Goal: Task Accomplishment & Management: Use online tool/utility

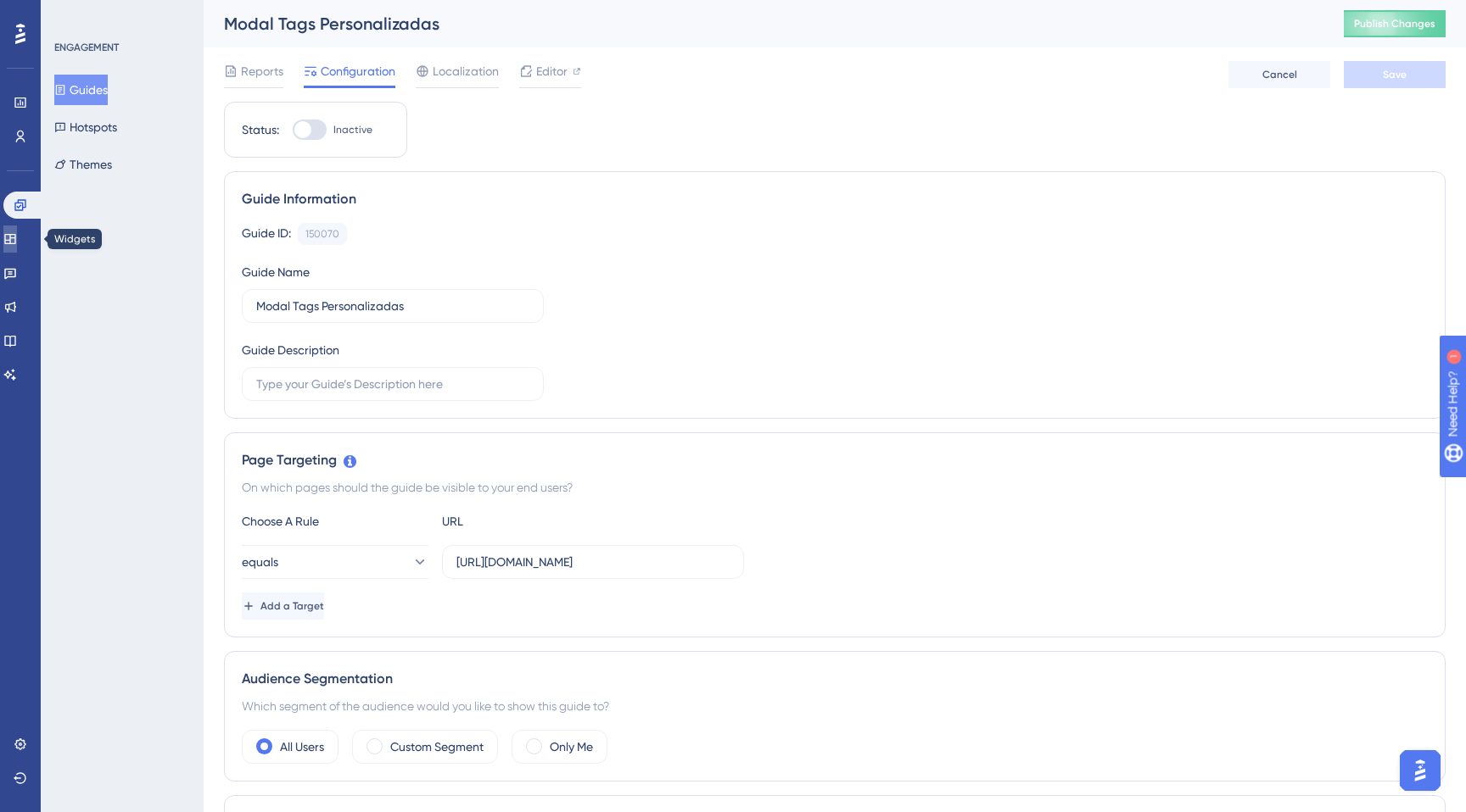
click at [15, 235] on icon at bounding box center [10, 239] width 11 height 10
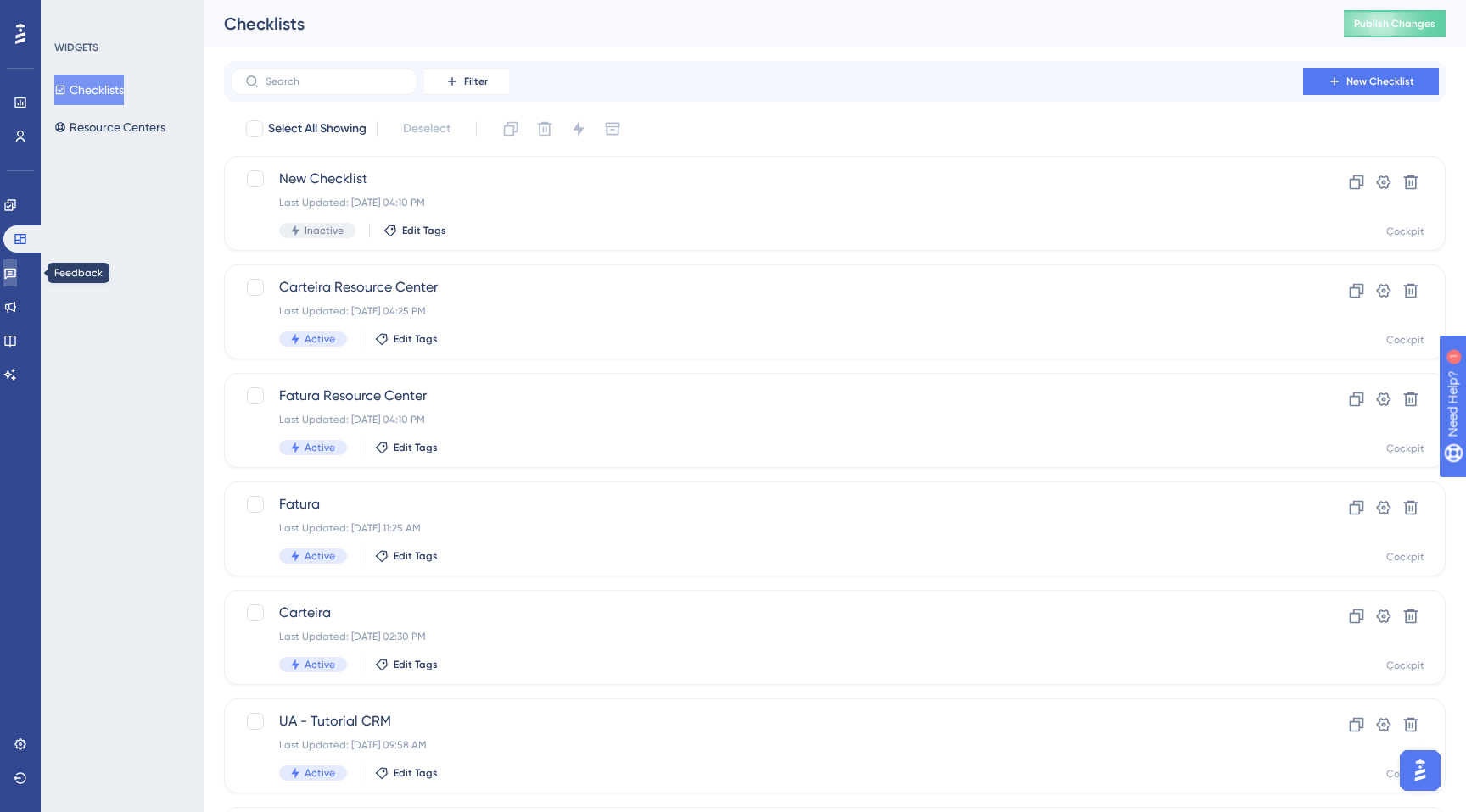
click at [16, 269] on icon at bounding box center [10, 274] width 12 height 11
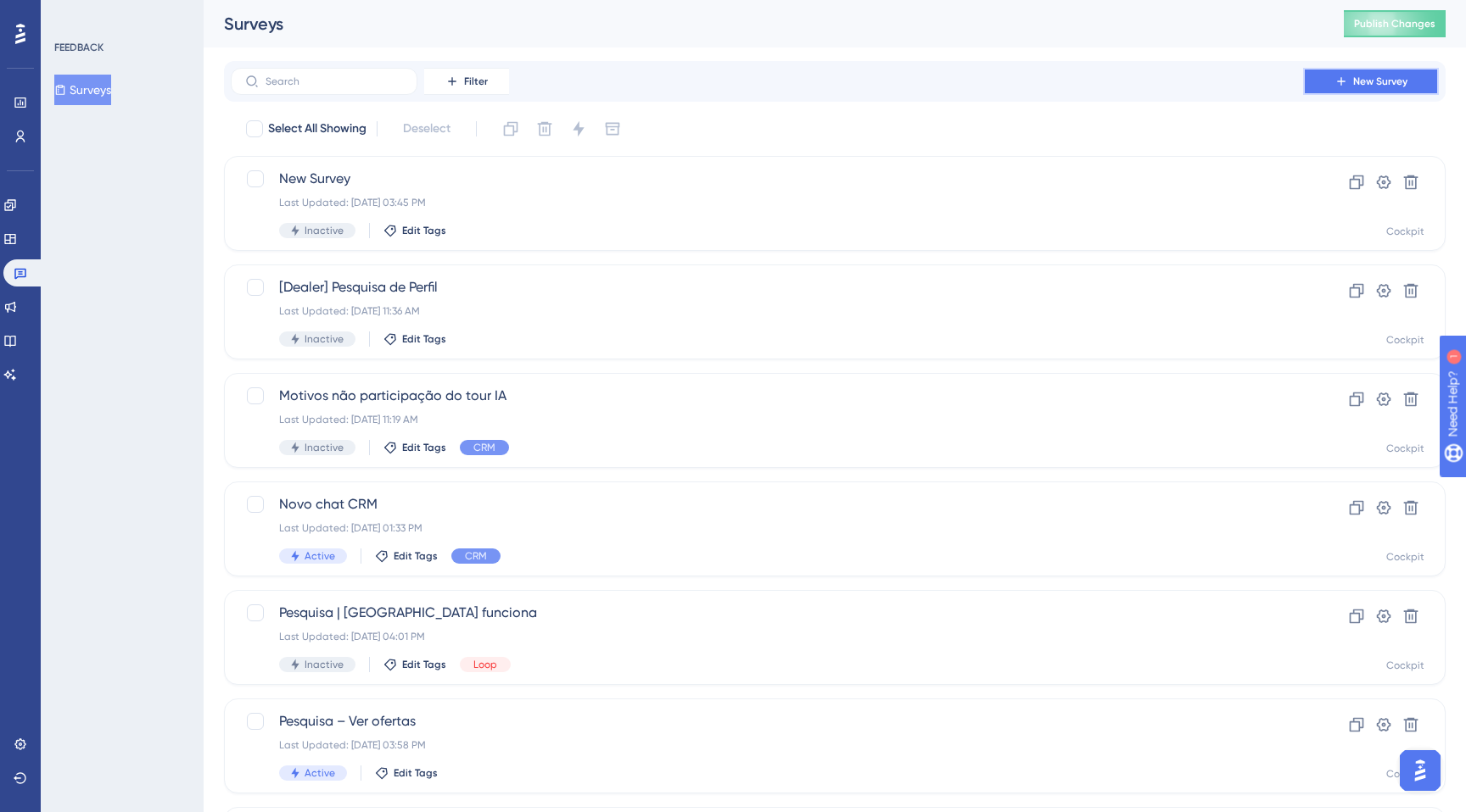
click at [1324, 90] on button "New Survey" at bounding box center [1370, 81] width 135 height 27
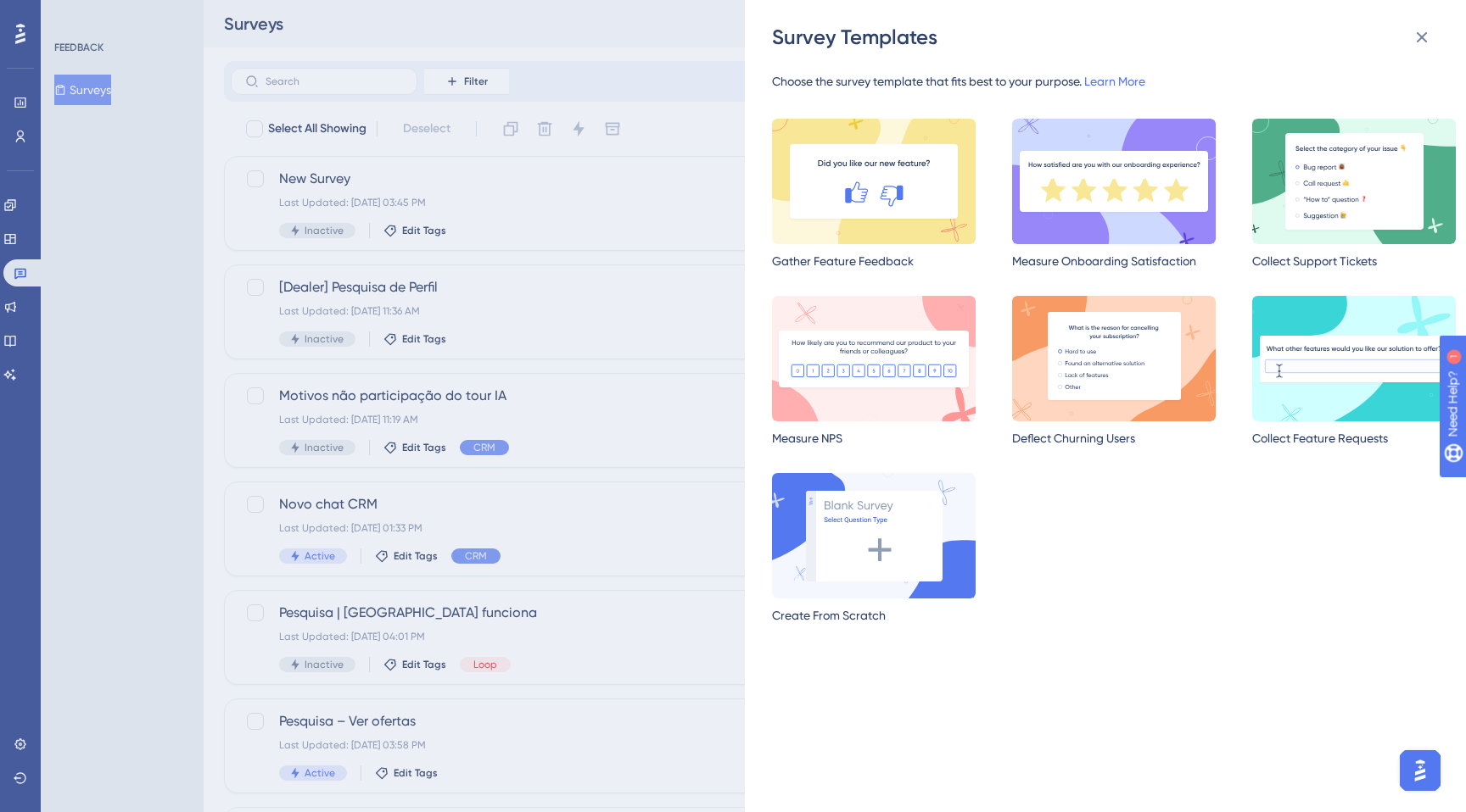
click at [1088, 200] on img at bounding box center [1113, 182] width 204 height 126
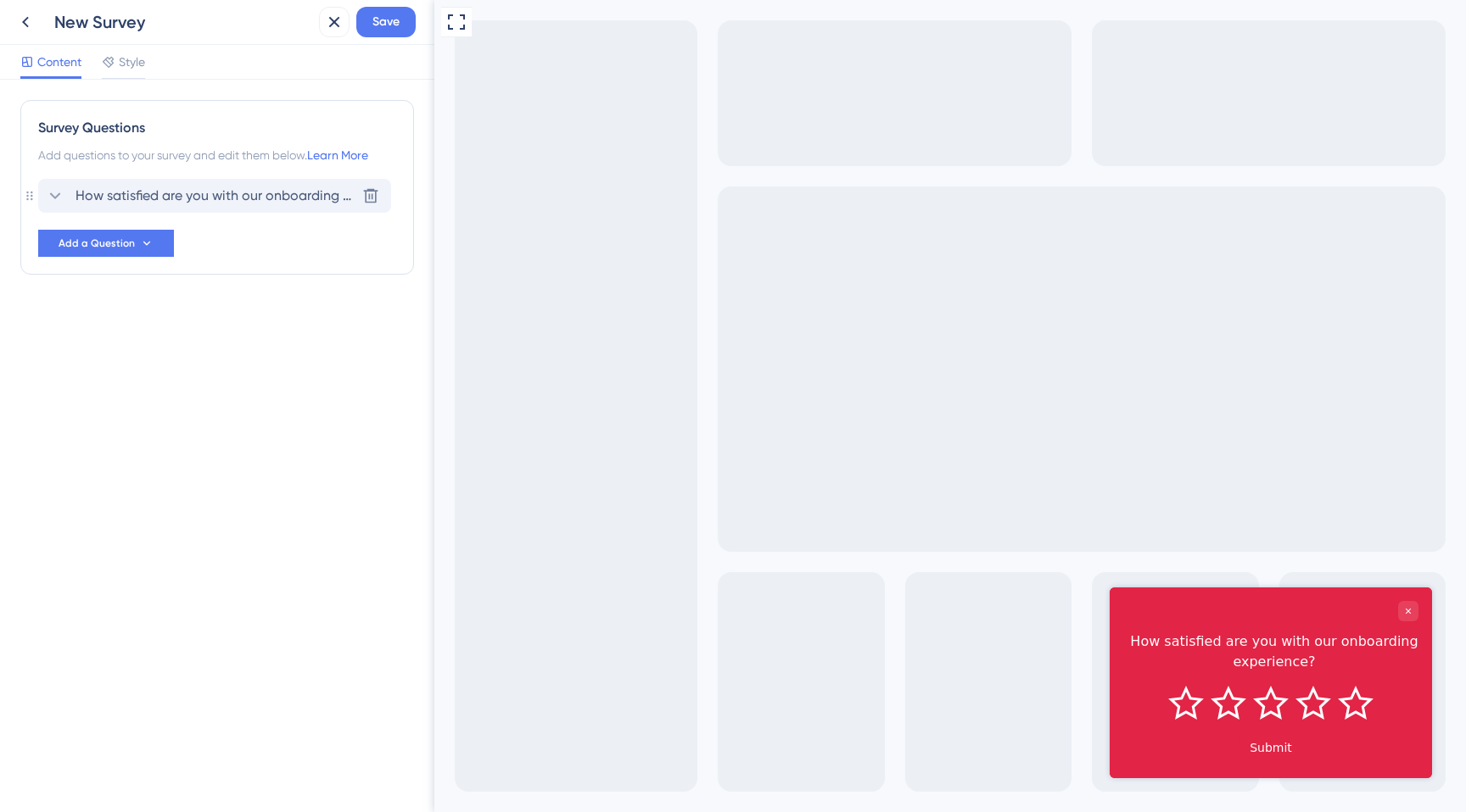
click at [181, 207] on div "How satisfied are you with our onboarding experience? [GEOGRAPHIC_DATA]" at bounding box center [215, 196] width 353 height 34
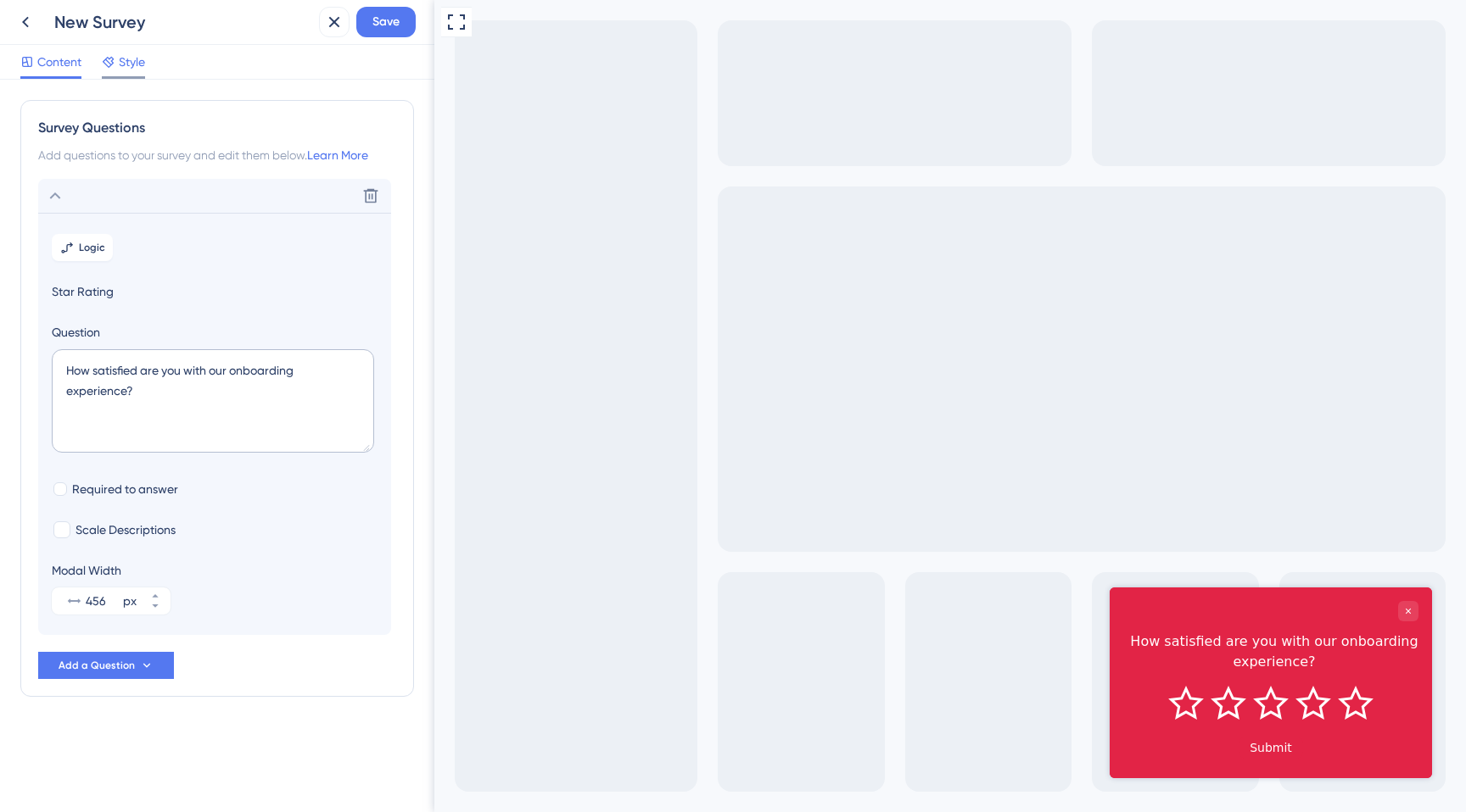
click at [112, 57] on icon at bounding box center [108, 62] width 11 height 11
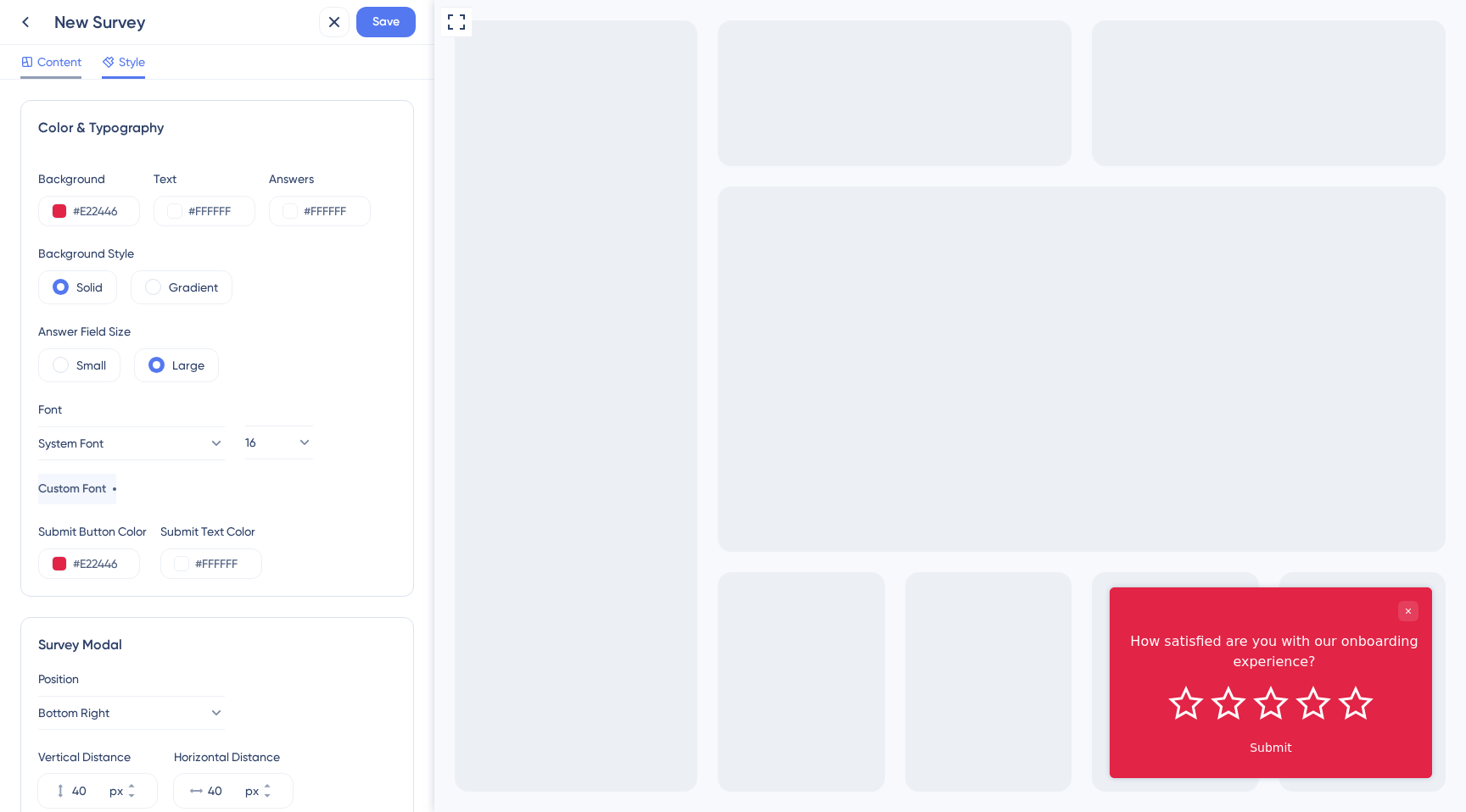
click at [60, 67] on span "Content" at bounding box center [59, 61] width 44 height 20
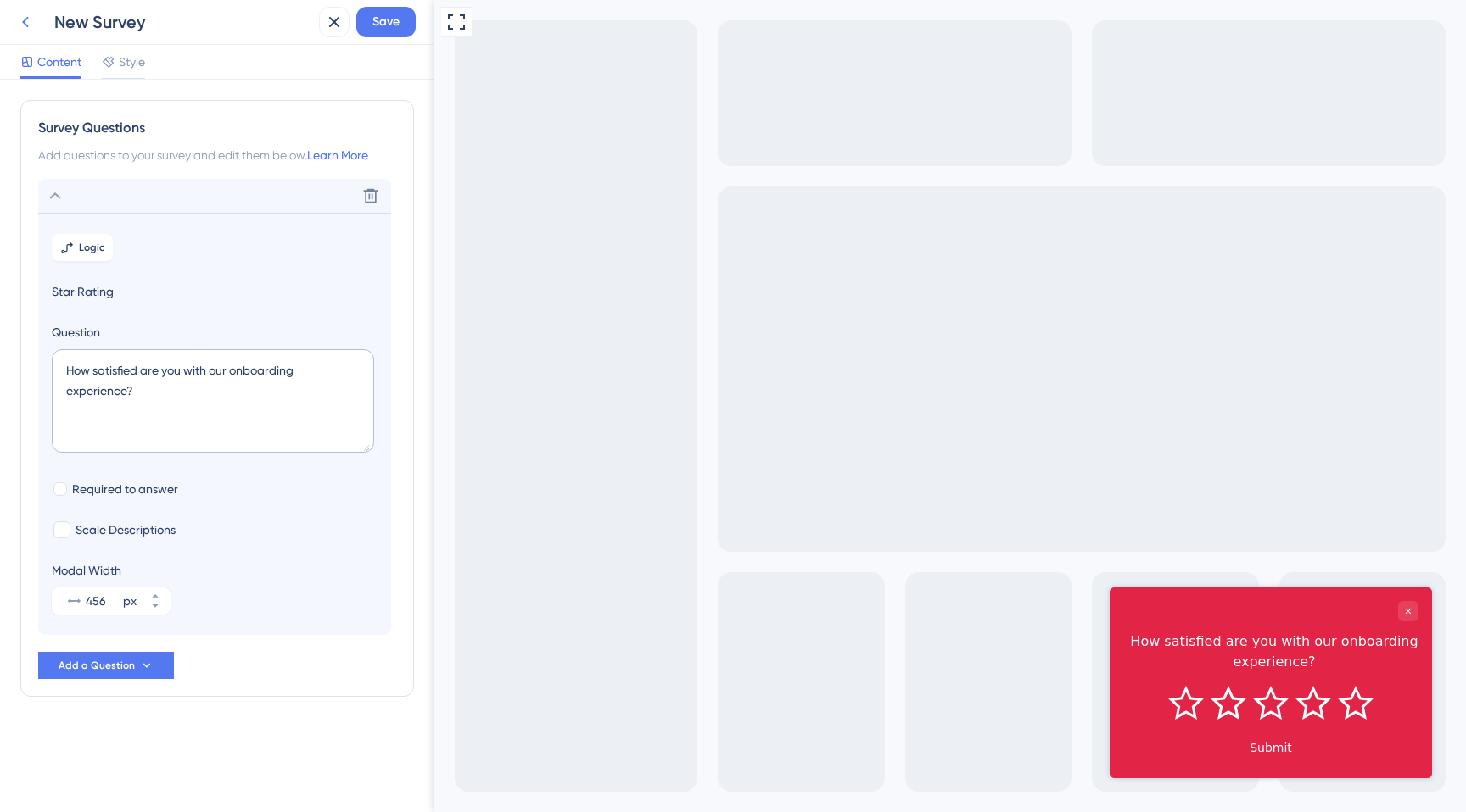
click at [29, 15] on icon at bounding box center [24, 22] width 20 height 20
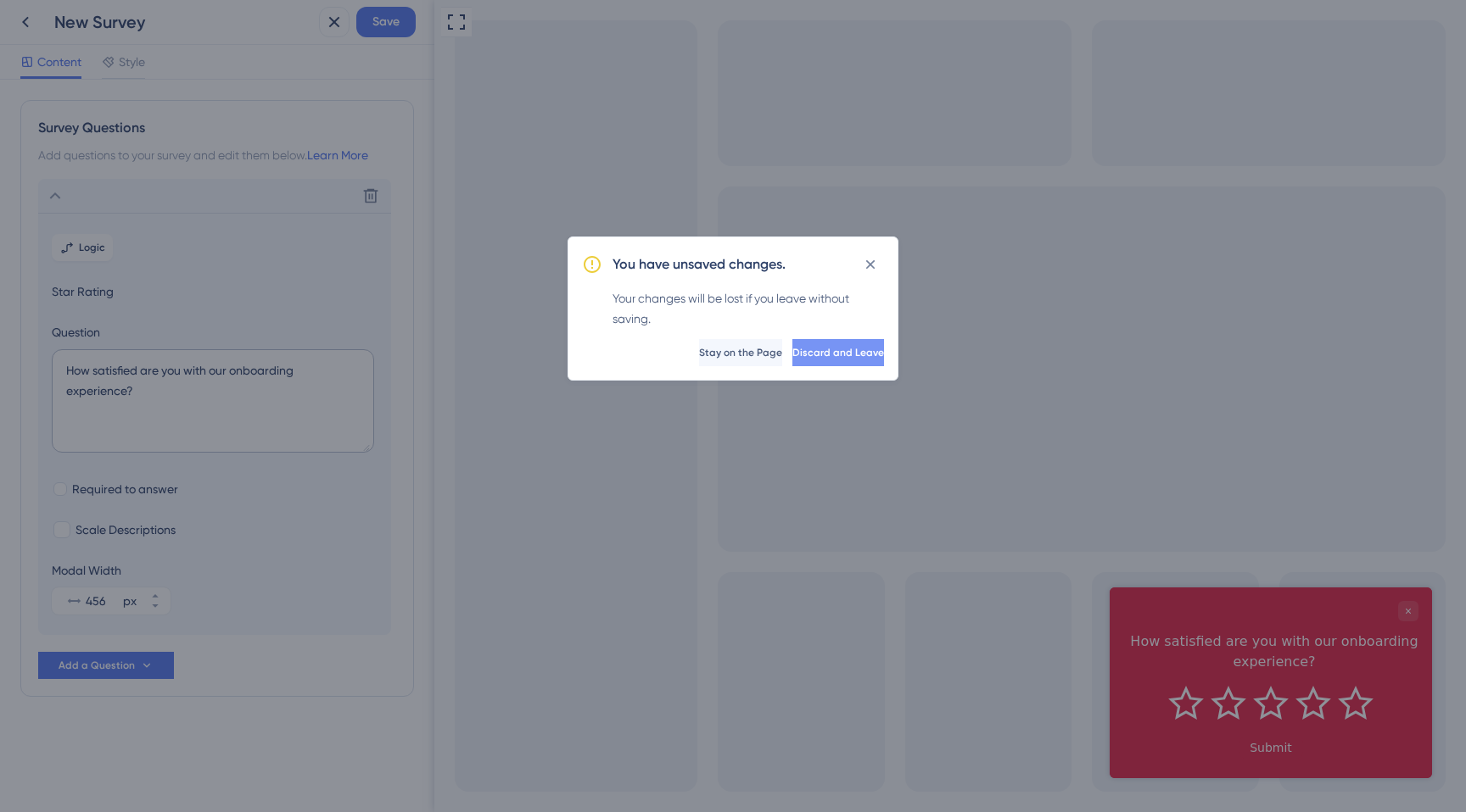
click at [809, 356] on span "Discard and Leave" at bounding box center [837, 353] width 92 height 14
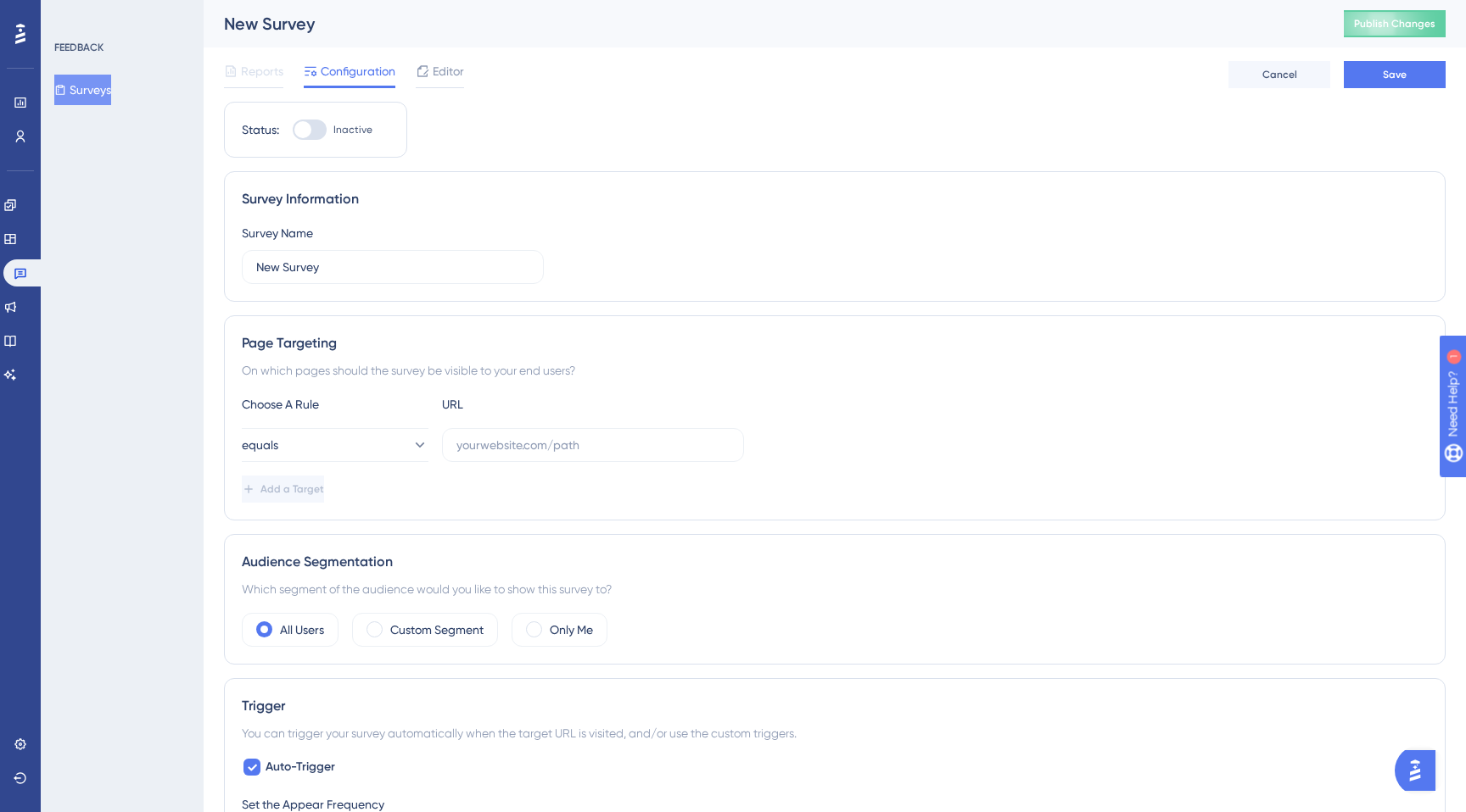
click at [111, 87] on button "Surveys" at bounding box center [82, 89] width 57 height 31
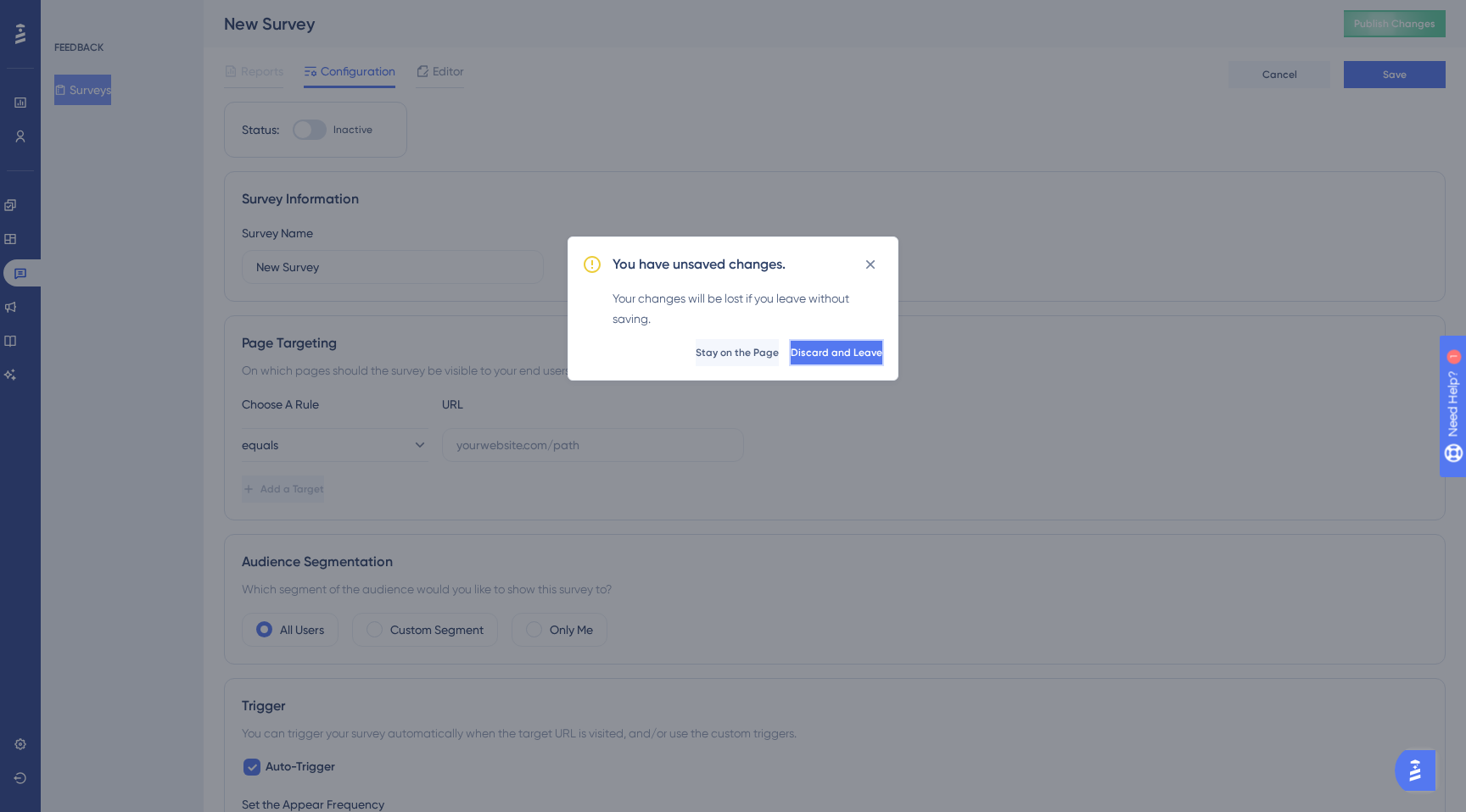
click at [807, 355] on span "Discard and Leave" at bounding box center [836, 353] width 92 height 14
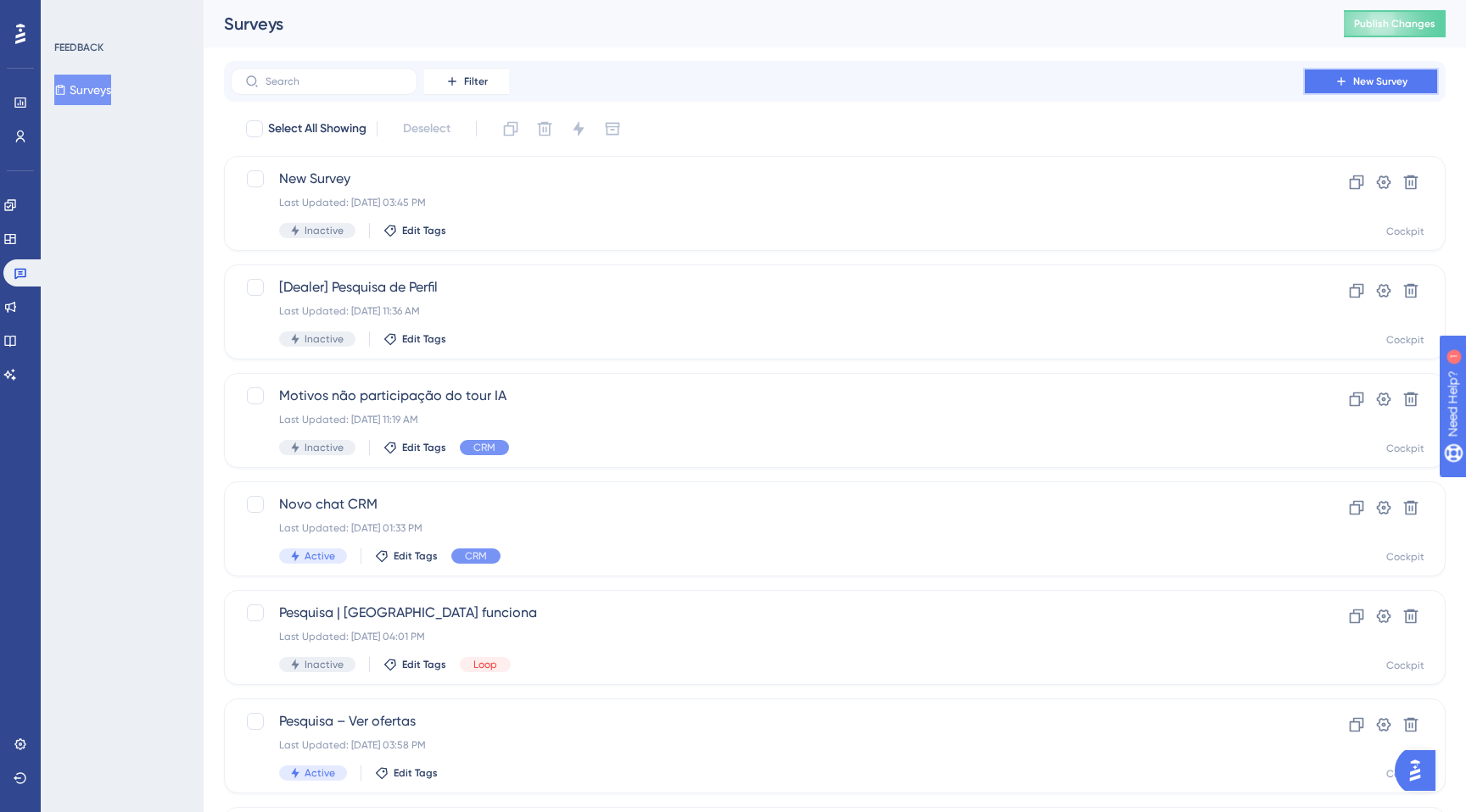
click at [1356, 74] on span "New Survey" at bounding box center [1380, 81] width 54 height 14
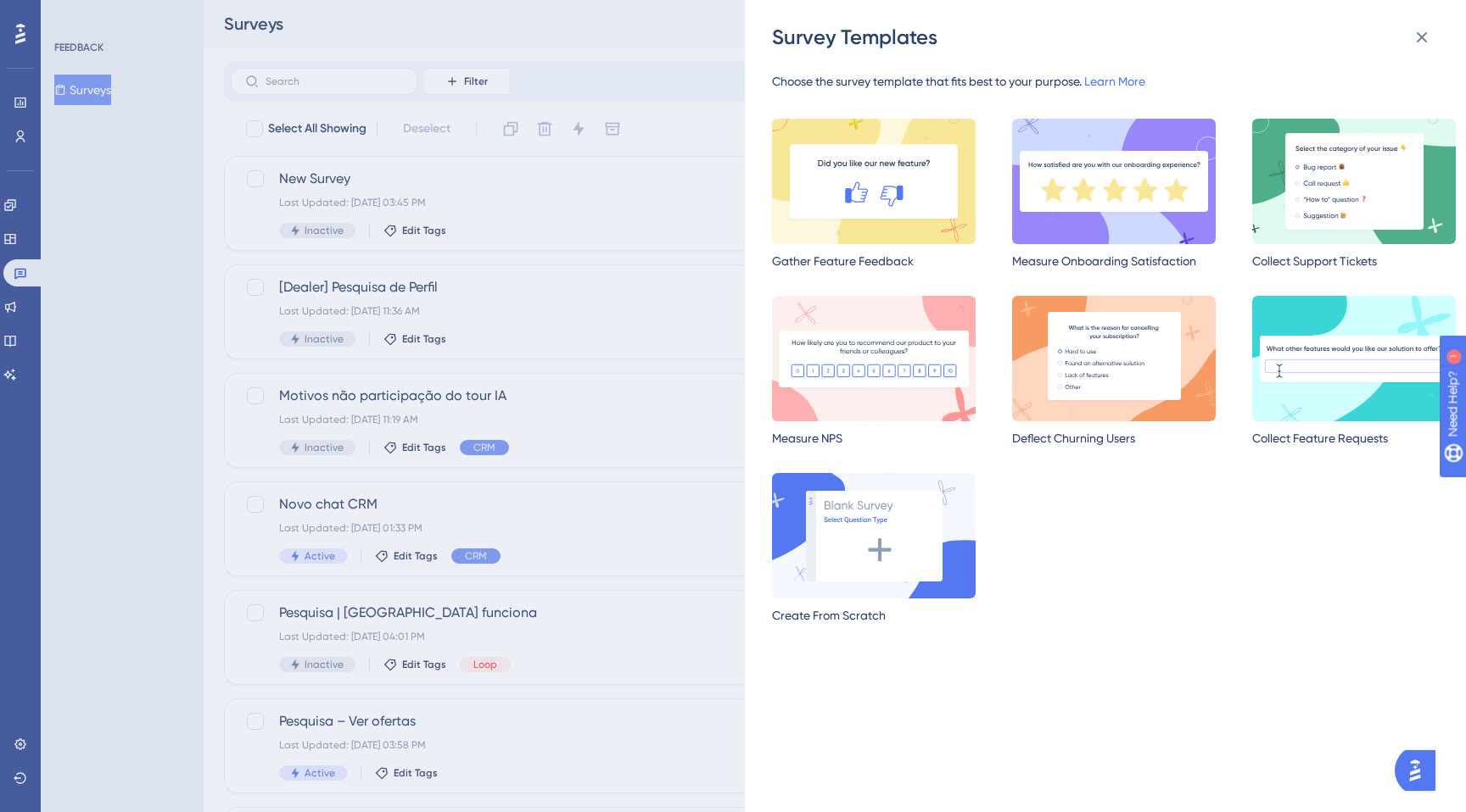
click at [1080, 165] on img at bounding box center [1113, 182] width 204 height 126
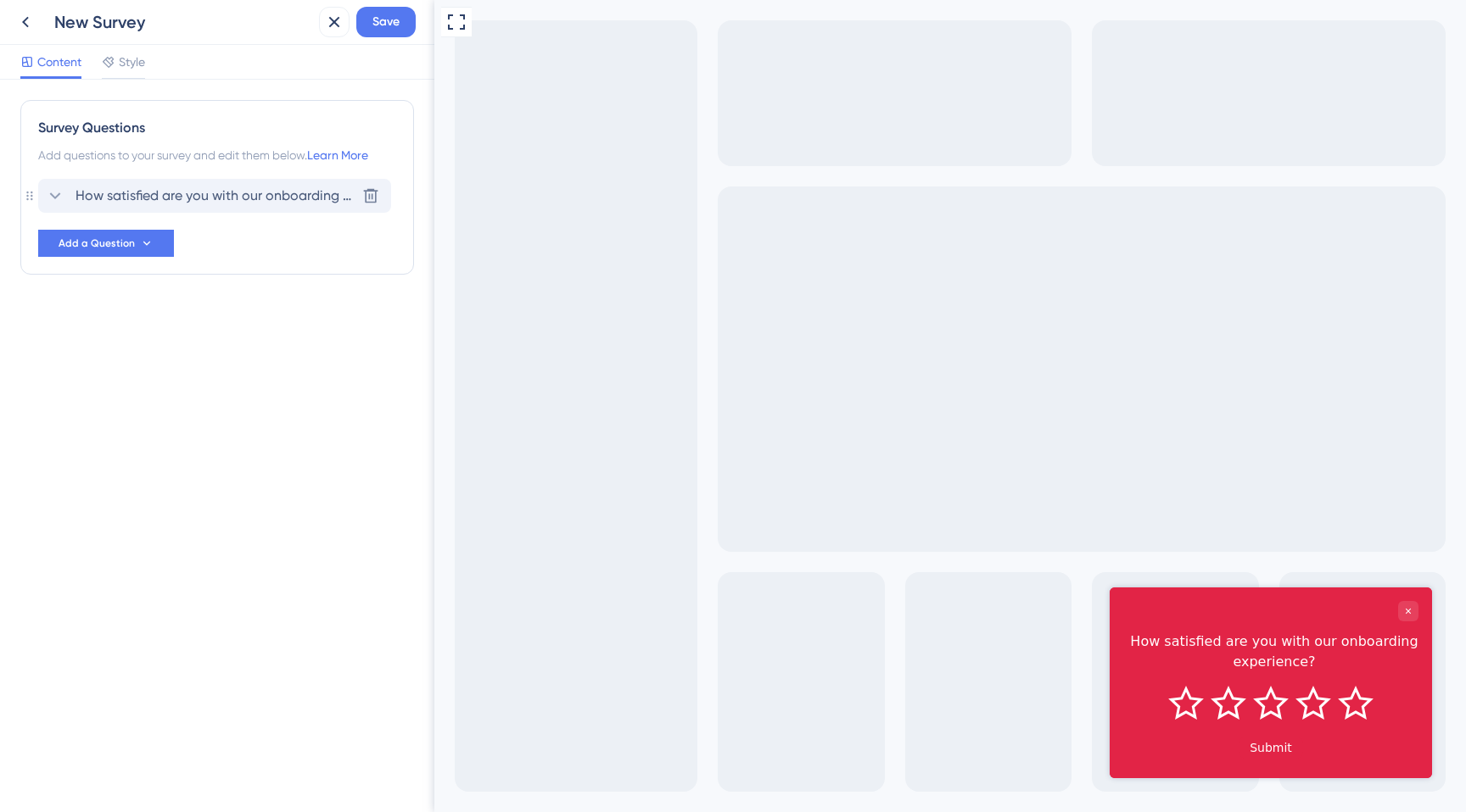
click at [145, 202] on span "How satisfied are you with our onboarding experience?" at bounding box center [215, 195] width 280 height 20
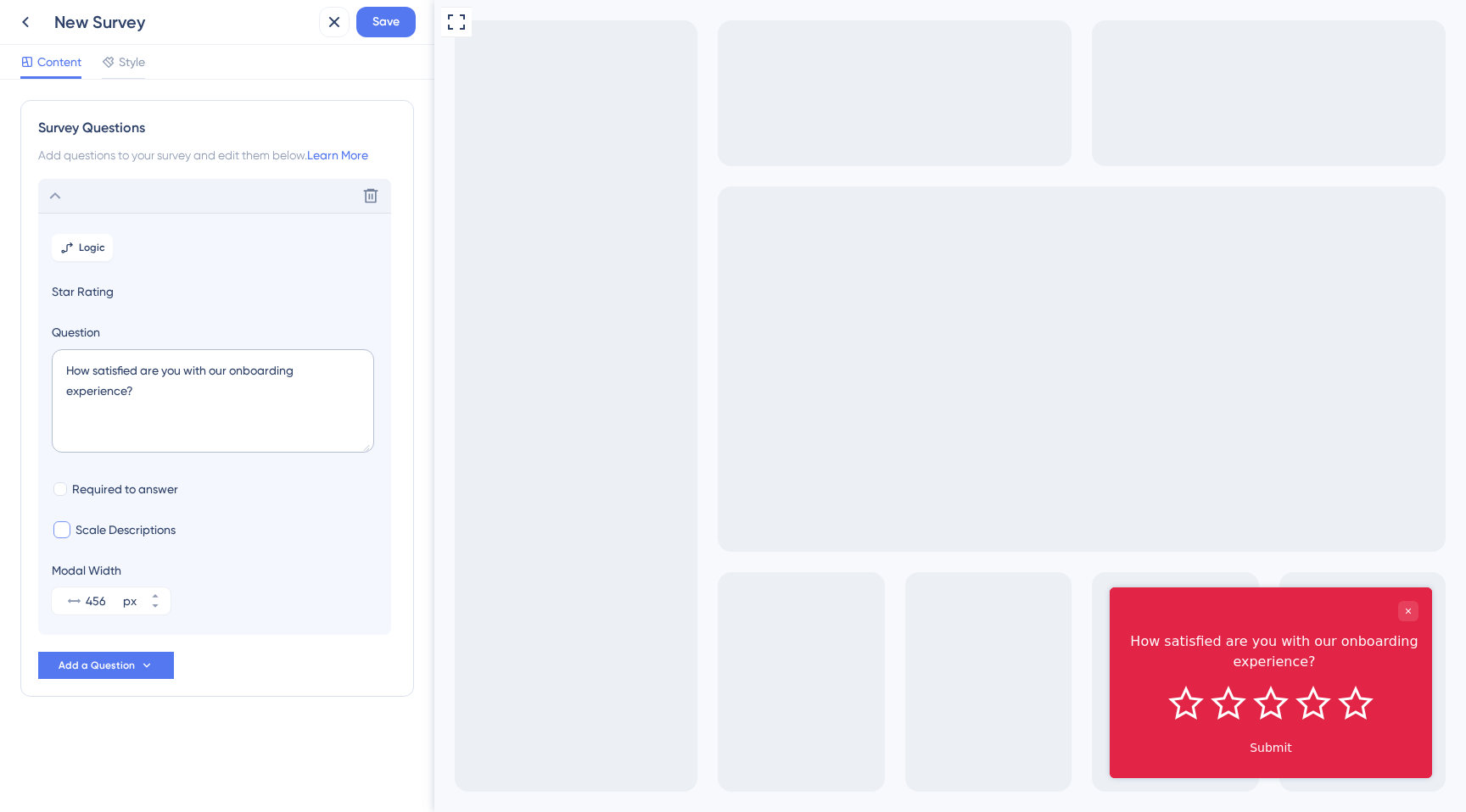
click at [137, 536] on span "Scale Descriptions" at bounding box center [125, 530] width 100 height 20
checkbox input "true"
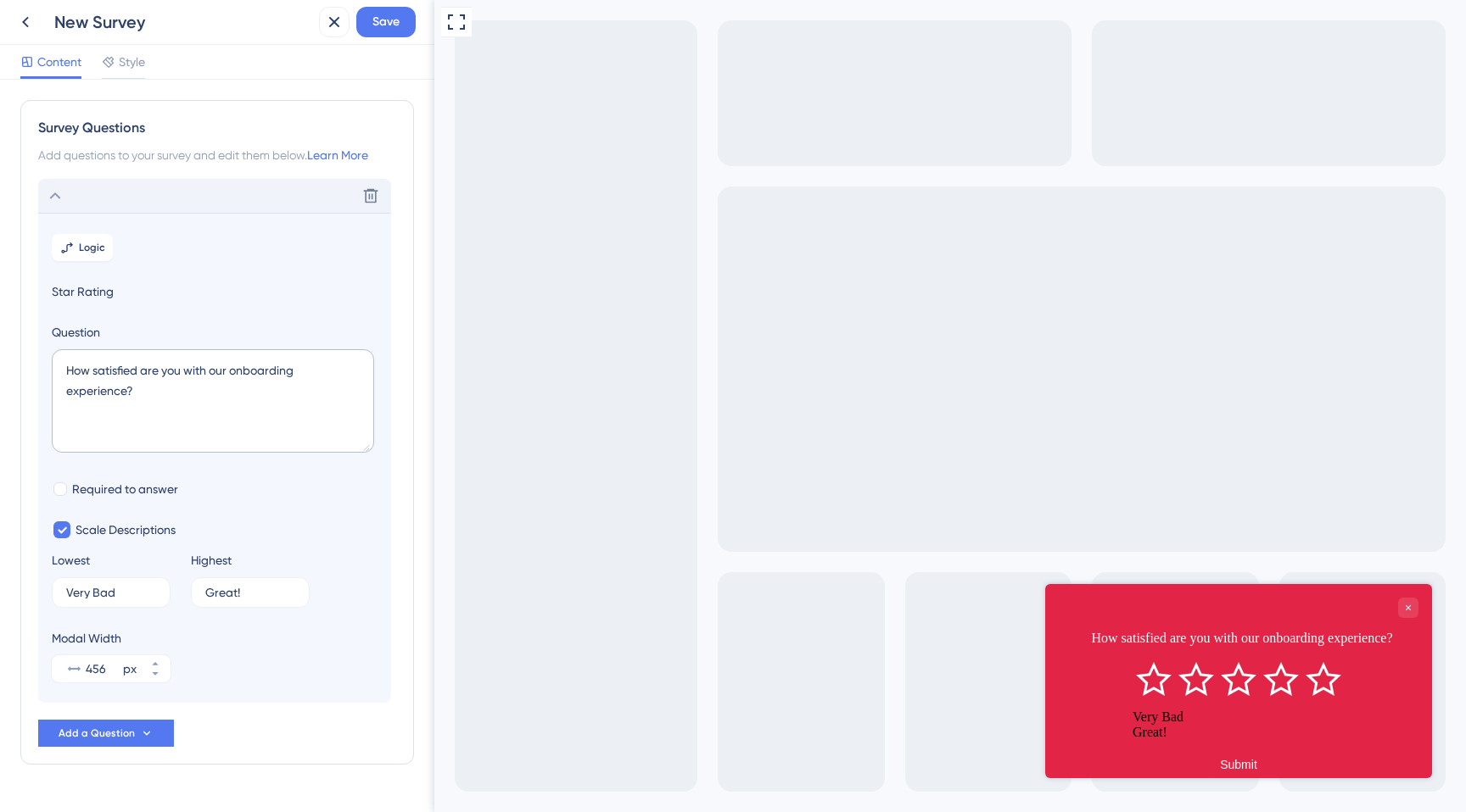
scroll to position [41, 0]
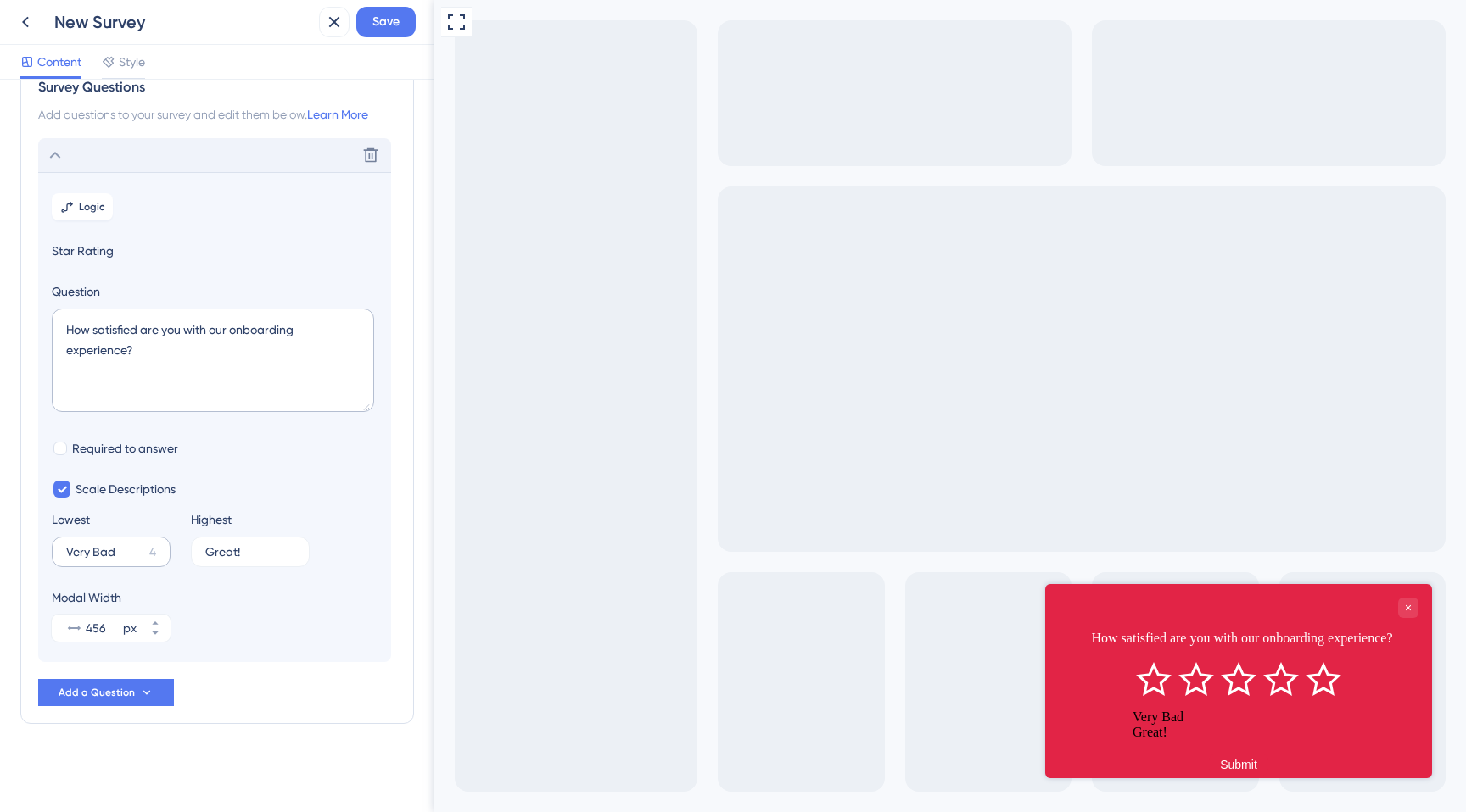
click at [118, 537] on label "Very Bad 4" at bounding box center [111, 552] width 119 height 31
click at [118, 546] on input "Very Bad" at bounding box center [104, 552] width 76 height 12
click at [107, 550] on input "Very Bad" at bounding box center [104, 552] width 76 height 12
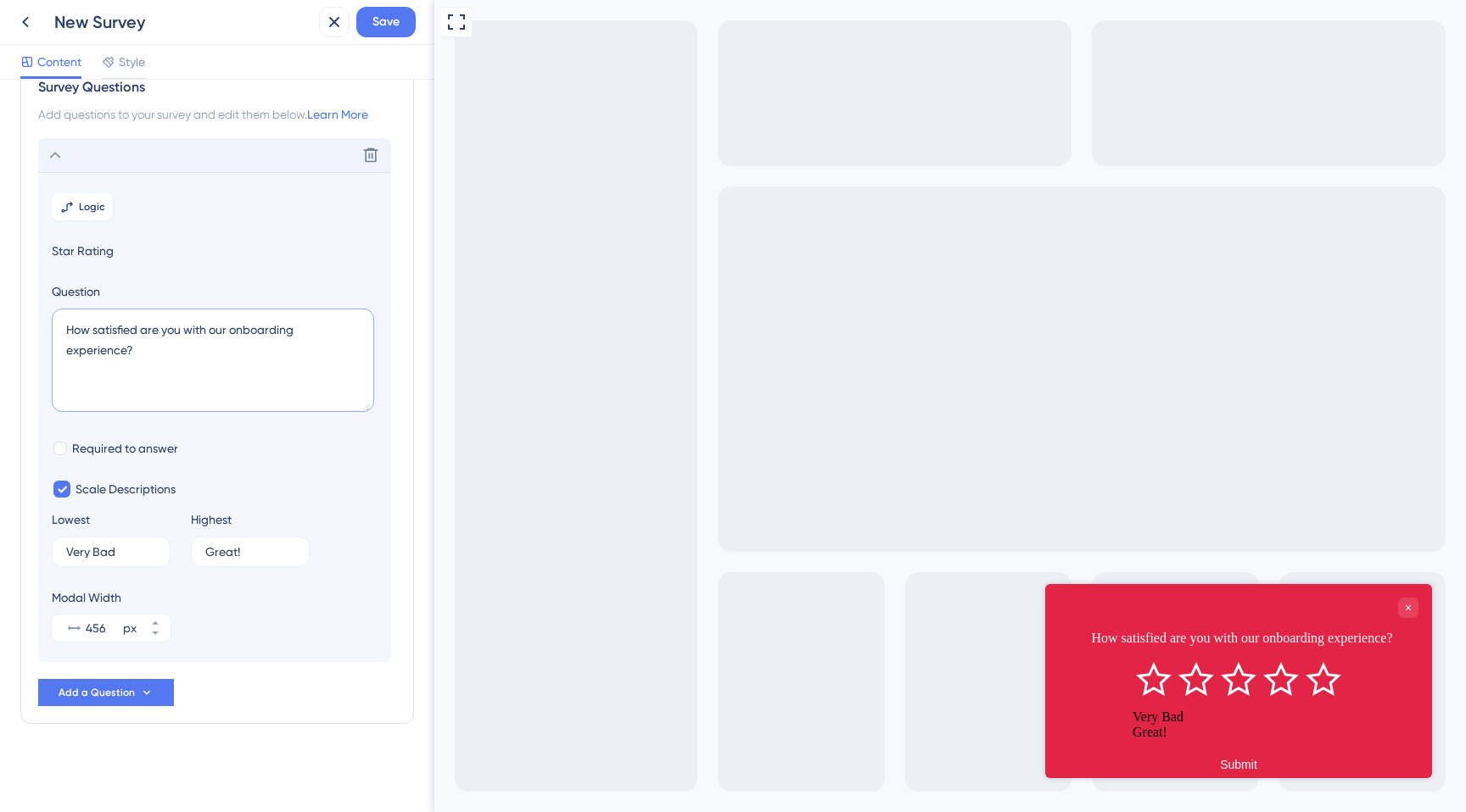
click at [89, 330] on textarea "How satisfied are you with our onboarding experience?" at bounding box center [212, 360] width 323 height 103
paste textarea "Quão fácil foi criar e usar as Tags personalizáveis"
type textarea "Quão fácil foi criar e usar as Tags personalizáveis?"
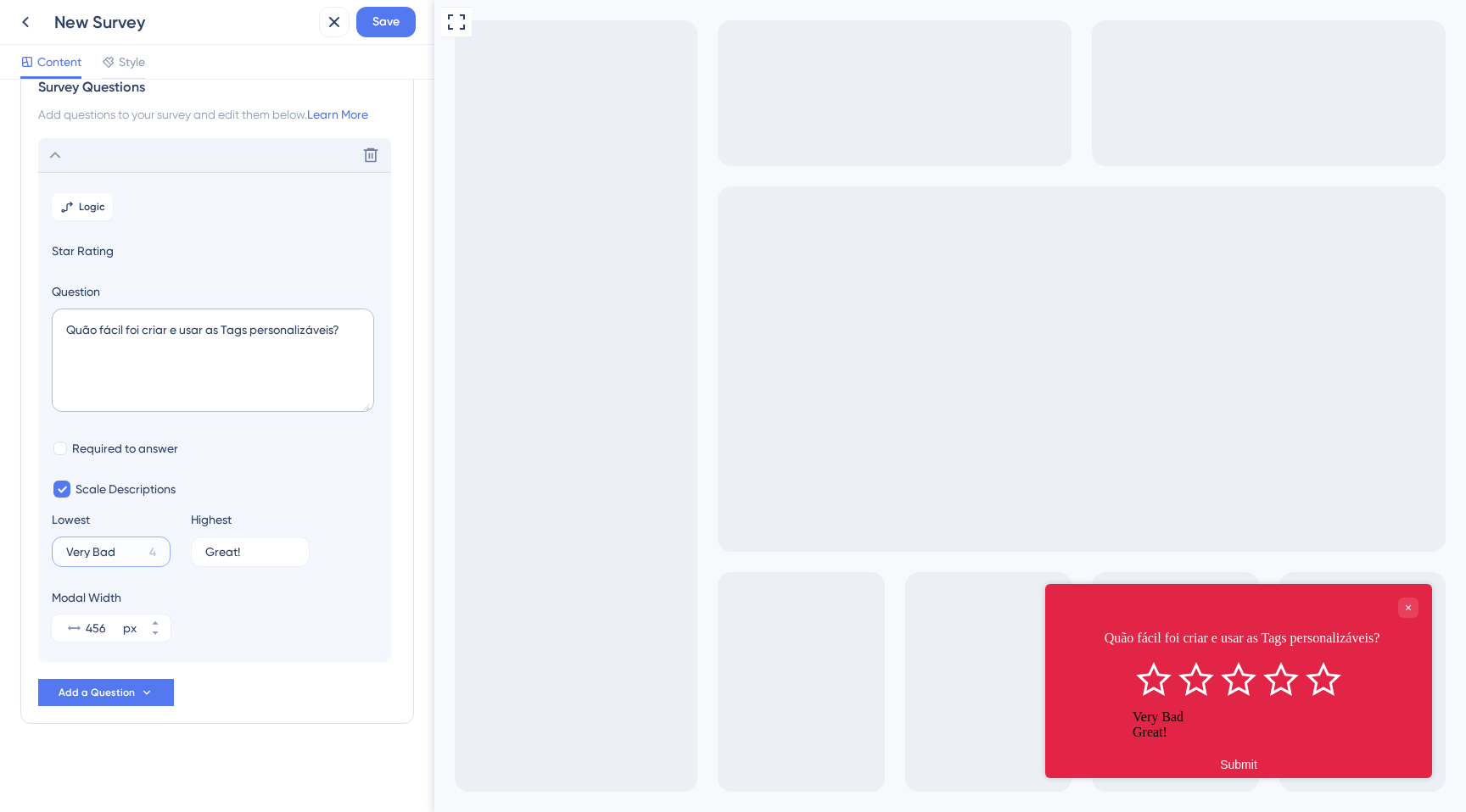
click at [105, 549] on input "Very Bad" at bounding box center [104, 552] width 76 height 12
type input "Muito difíci"
click at [218, 545] on label "Great! 6" at bounding box center [250, 552] width 119 height 31
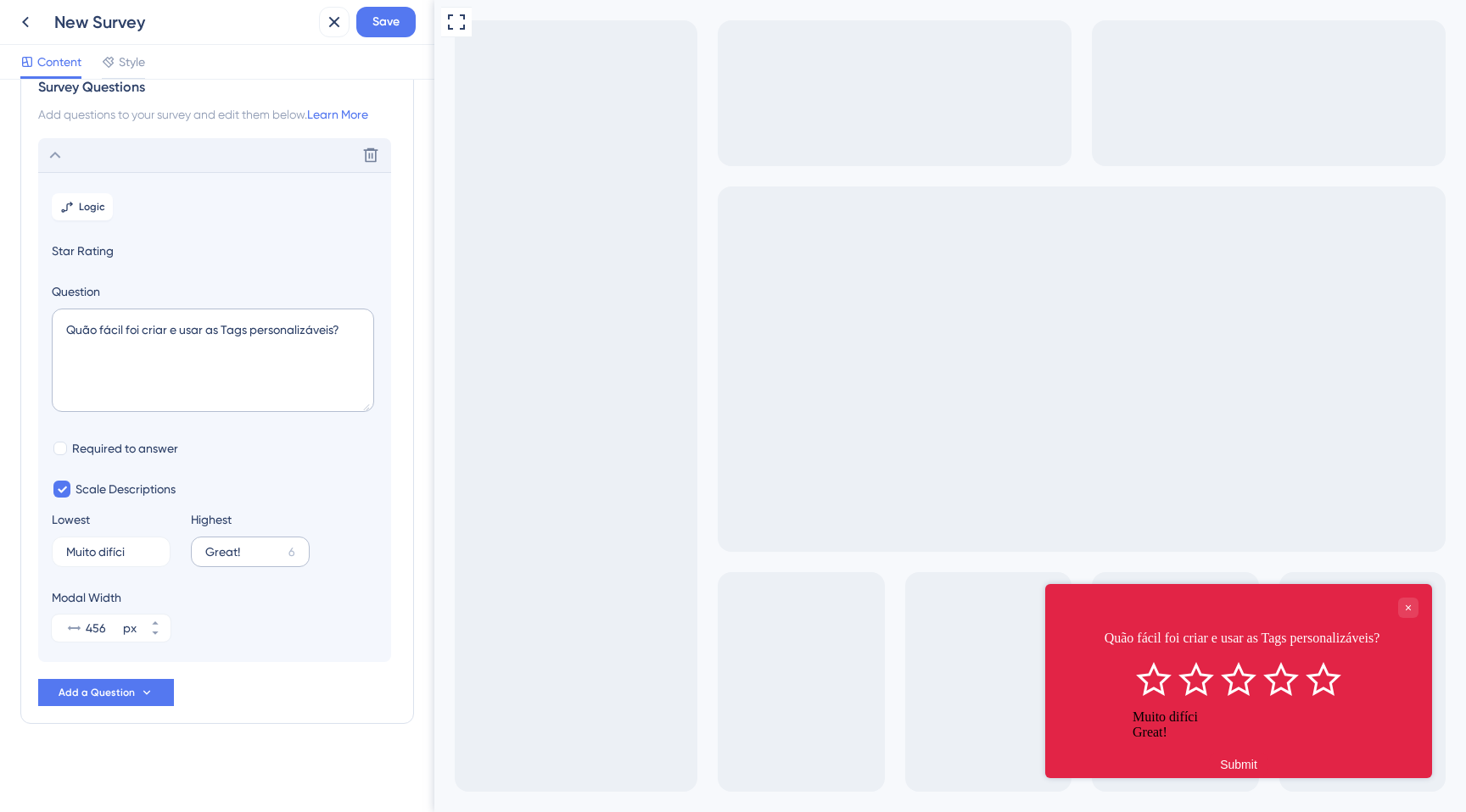
click at [218, 546] on input "Great!" at bounding box center [243, 552] width 76 height 12
click at [218, 545] on label "Great! 6" at bounding box center [250, 552] width 119 height 31
click at [218, 546] on input "Great!" at bounding box center [243, 552] width 76 height 12
click at [218, 545] on label "Great! 6" at bounding box center [250, 552] width 119 height 31
click at [218, 546] on input "Great!" at bounding box center [243, 552] width 76 height 12
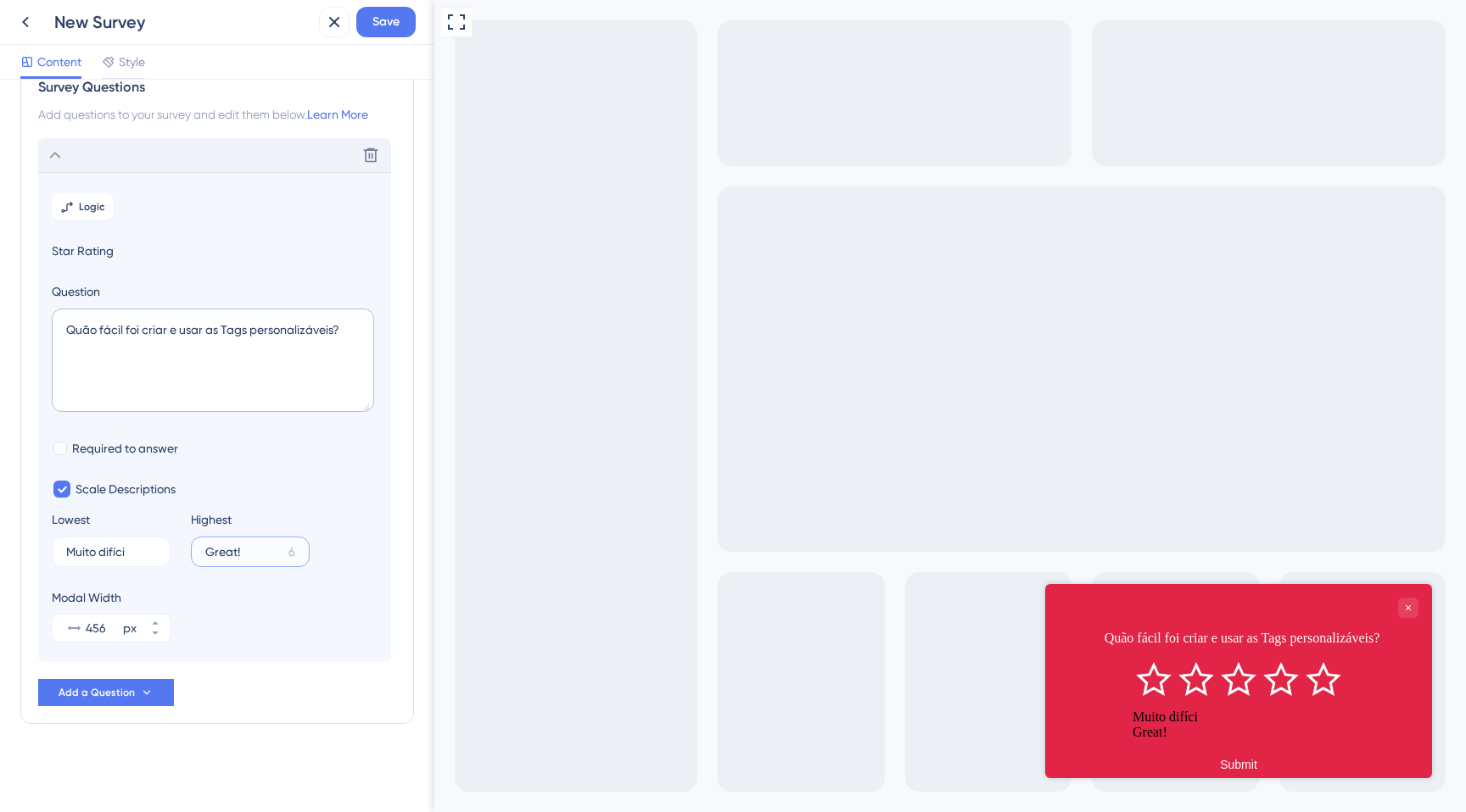
click at [213, 545] on label "Great! 6" at bounding box center [250, 552] width 119 height 31
click at [213, 546] on input "Great!" at bounding box center [243, 552] width 76 height 12
click at [213, 545] on label "Great! 6" at bounding box center [250, 552] width 119 height 31
click at [213, 546] on input "Great!" at bounding box center [243, 552] width 76 height 12
click at [213, 545] on label "Great! 6" at bounding box center [250, 552] width 119 height 31
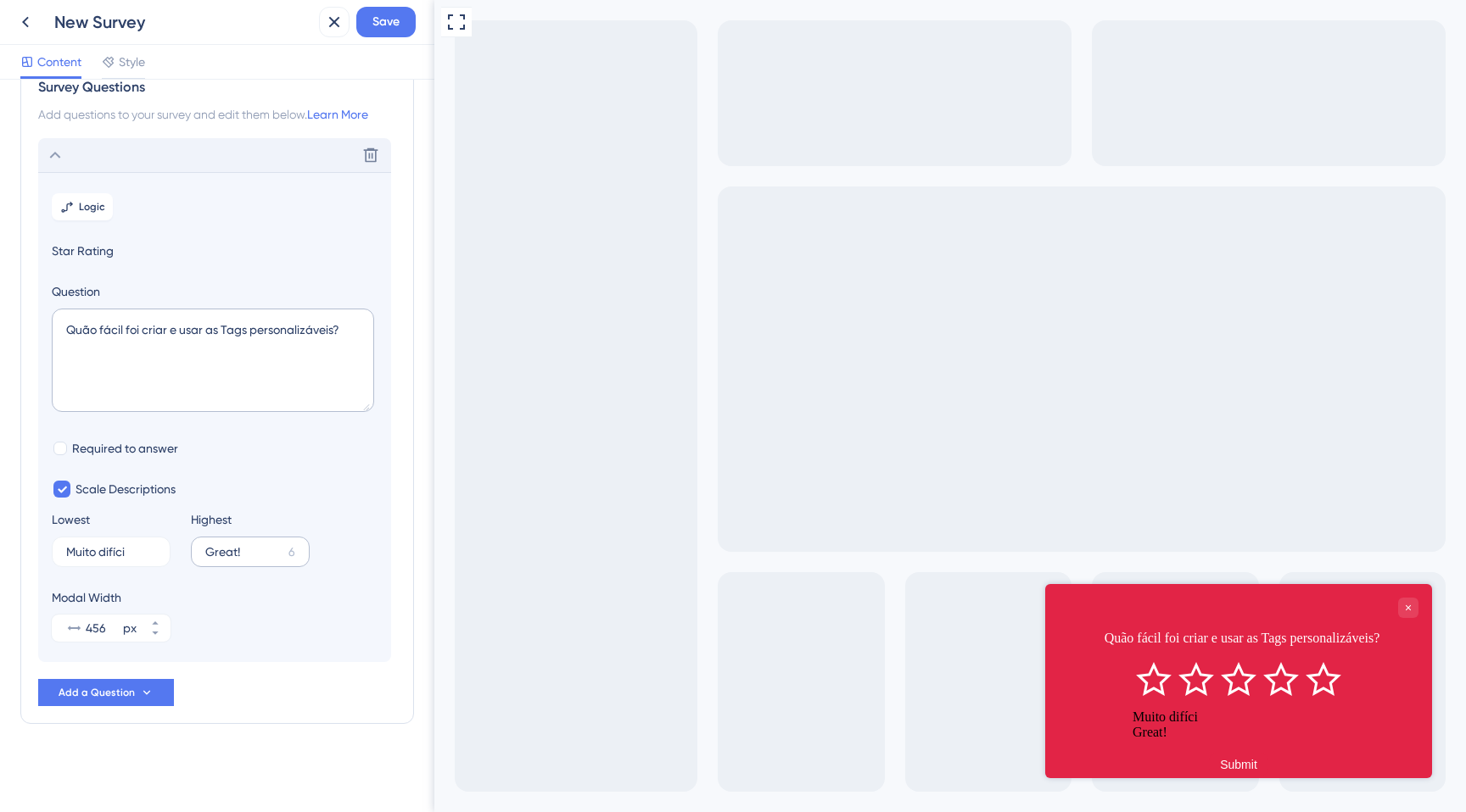
click at [213, 546] on input "Great!" at bounding box center [243, 552] width 76 height 12
click at [153, 690] on button "Add a Question" at bounding box center [106, 692] width 135 height 27
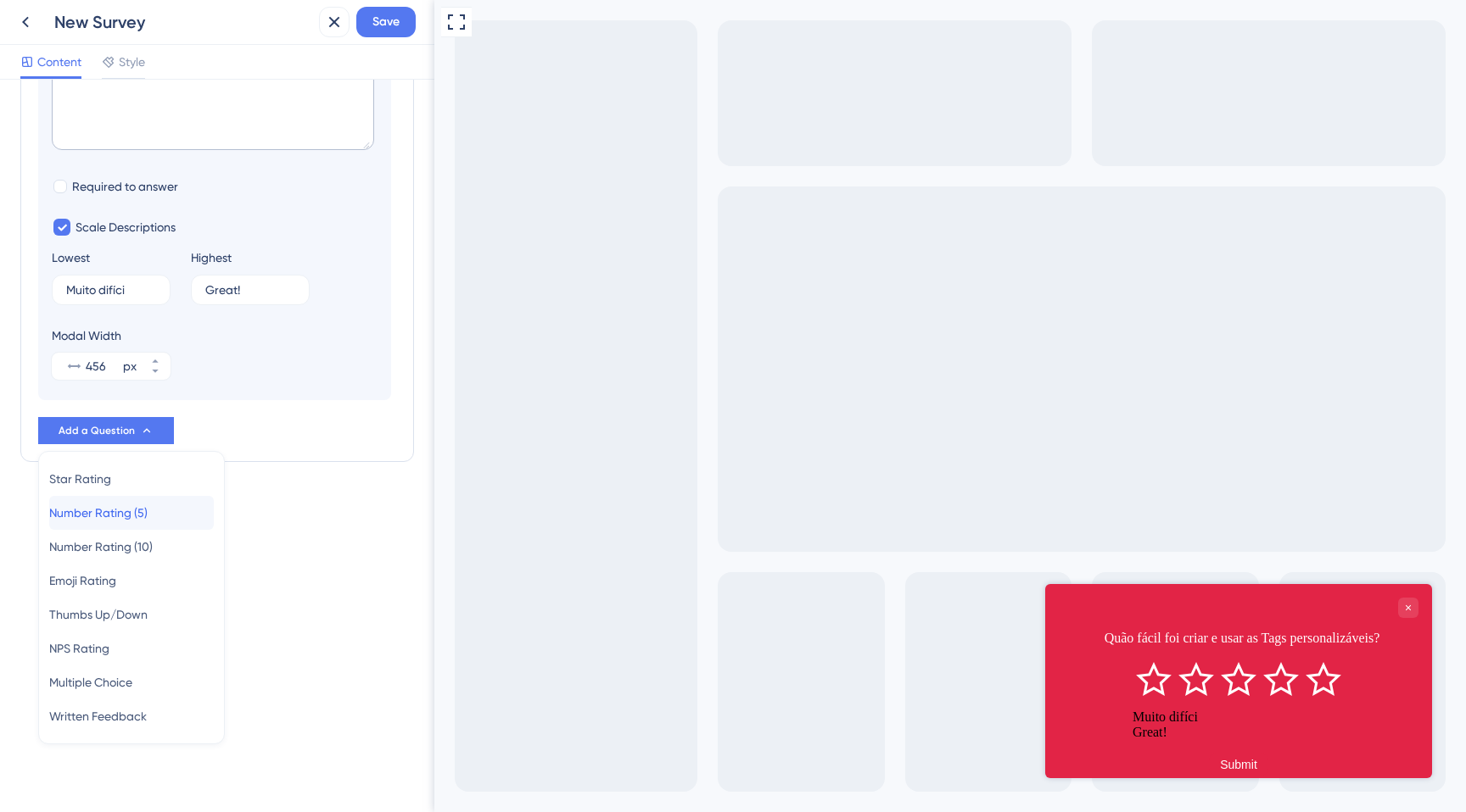
click at [96, 510] on span "Number Rating (5)" at bounding box center [98, 512] width 99 height 20
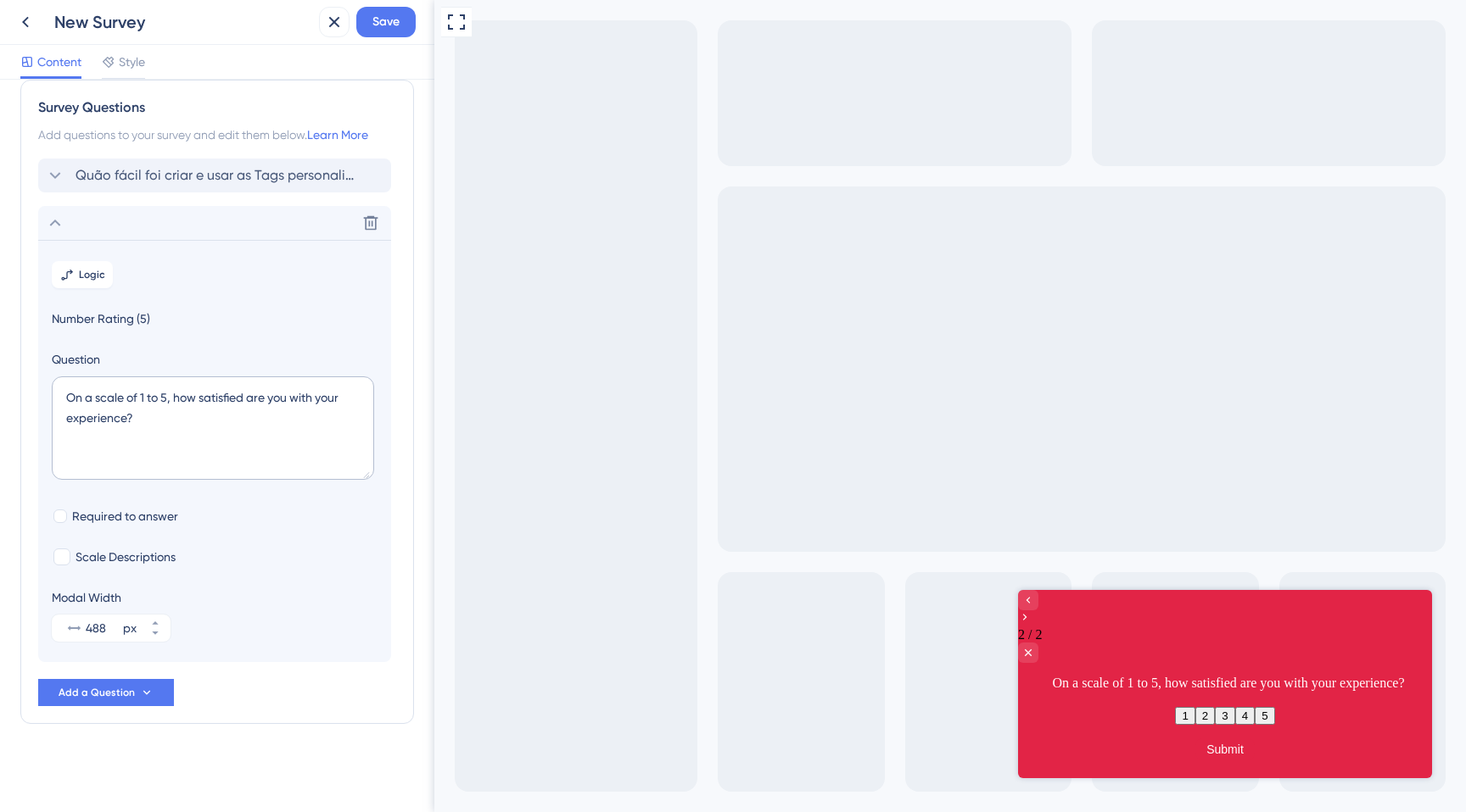
scroll to position [0, 0]
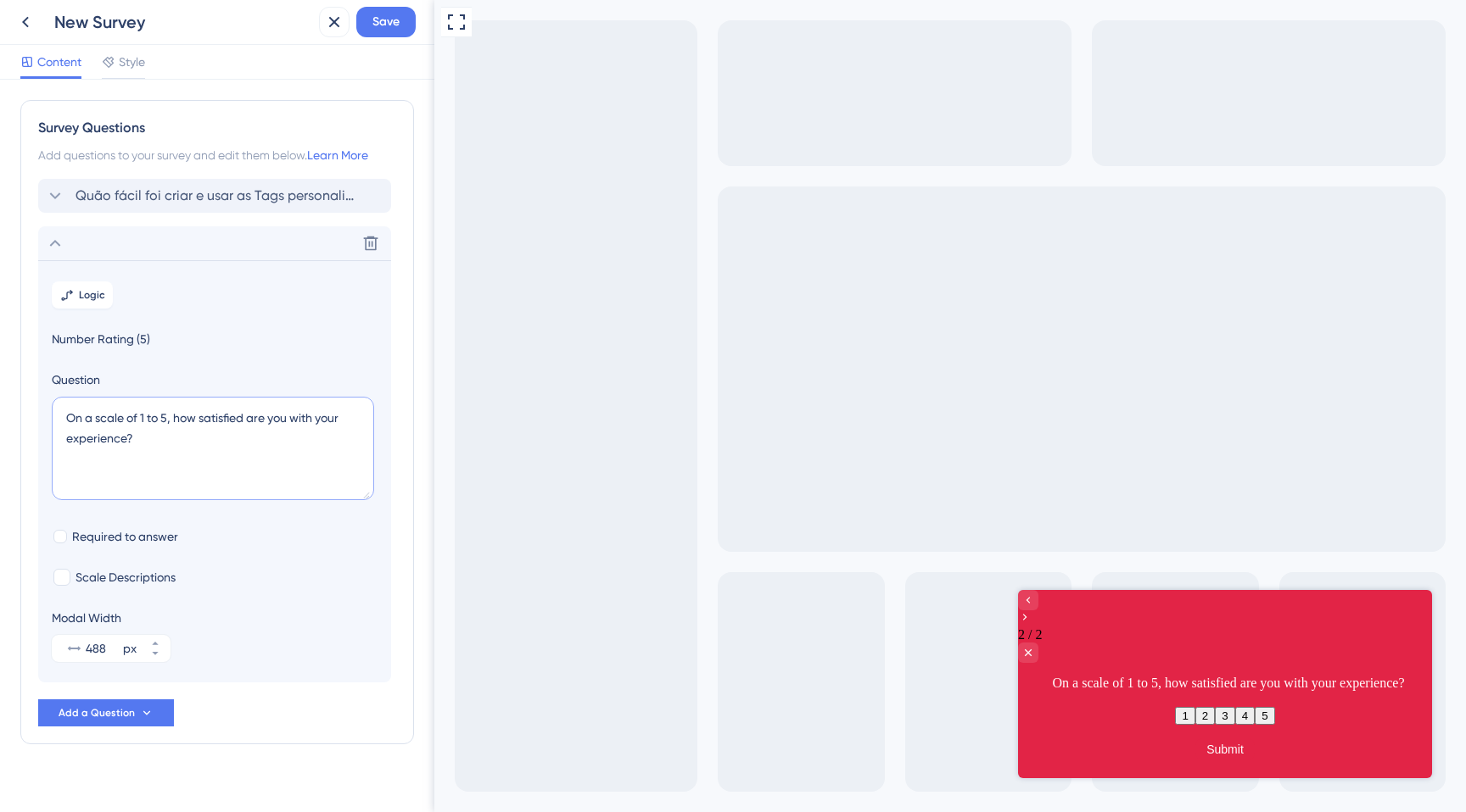
click at [163, 434] on textarea "On a scale of 1 to 5, how satisfied are you with your experience?" at bounding box center [212, 448] width 323 height 103
paste textarea "Quão fácil foi criar e usar as Tags personalizáveis"
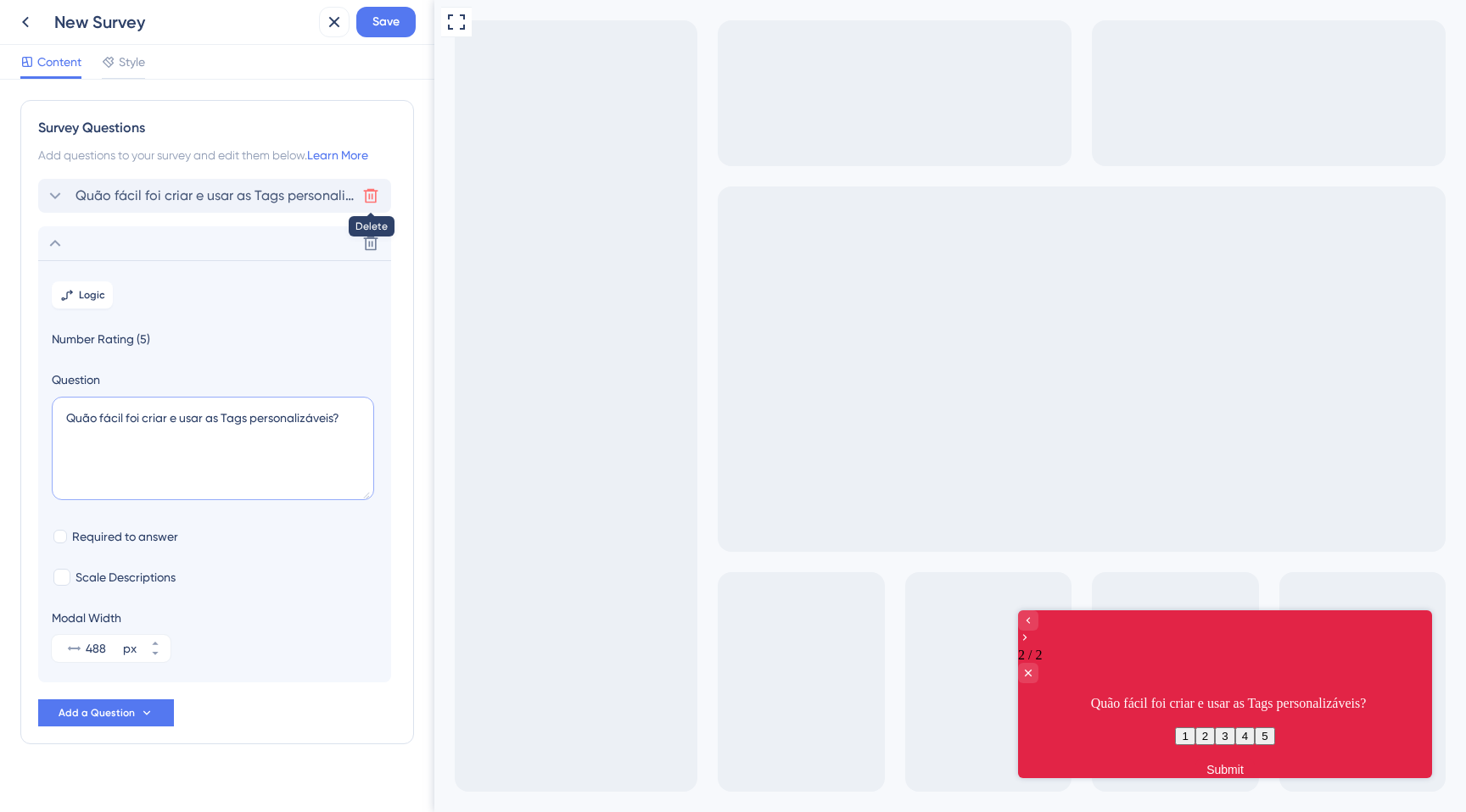
type textarea "Quão fácil foi criar e usar as Tags personalizáveis?"
click at [378, 191] on icon at bounding box center [370, 195] width 17 height 17
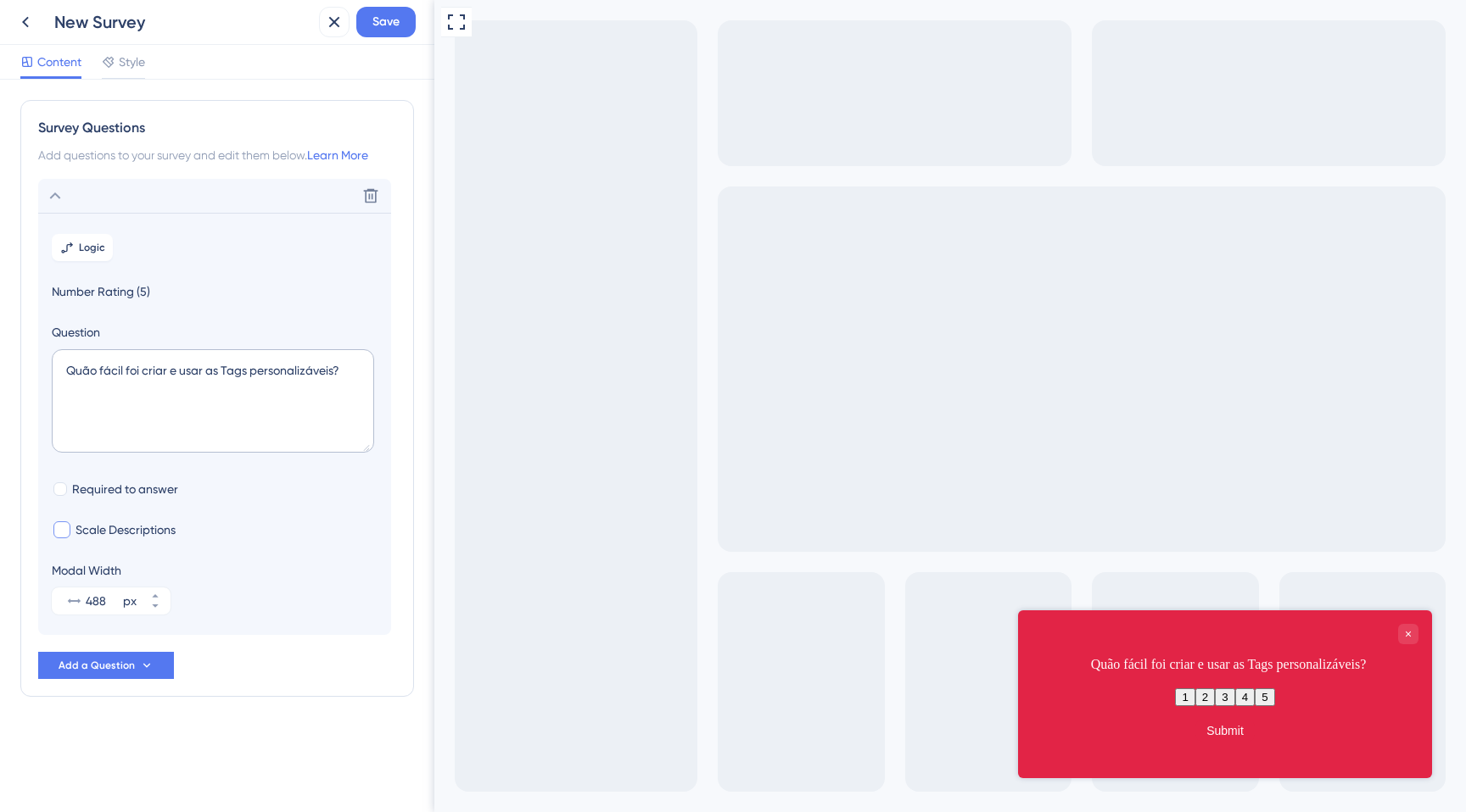
click at [74, 530] on label "Scale Descriptions" at bounding box center [114, 530] width 124 height 20
checkbox input "true"
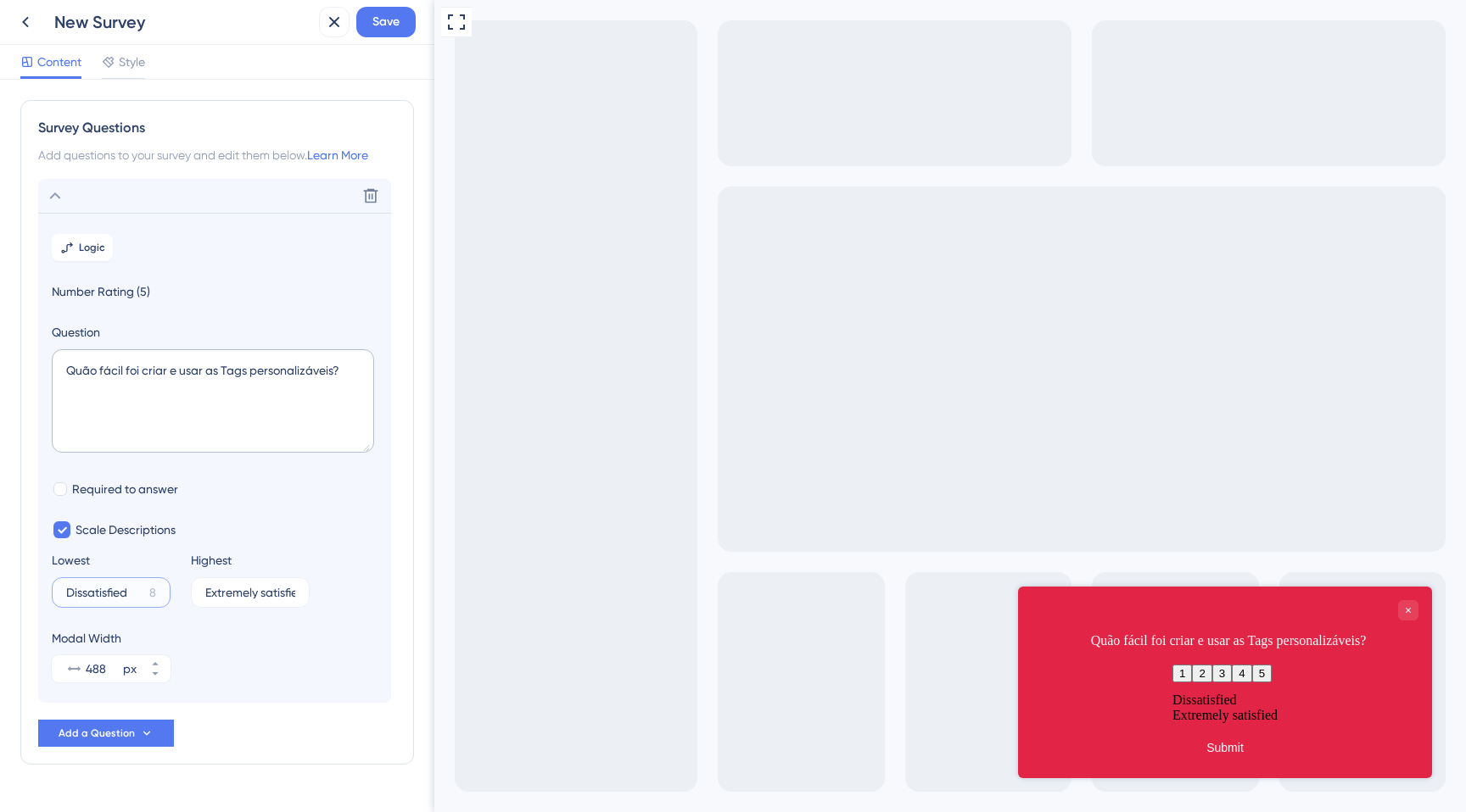
click at [92, 587] on input "Dissatisfied" at bounding box center [104, 593] width 76 height 12
paste input "Quão fácil foi criar"
type input "Quão fácil foi criar"
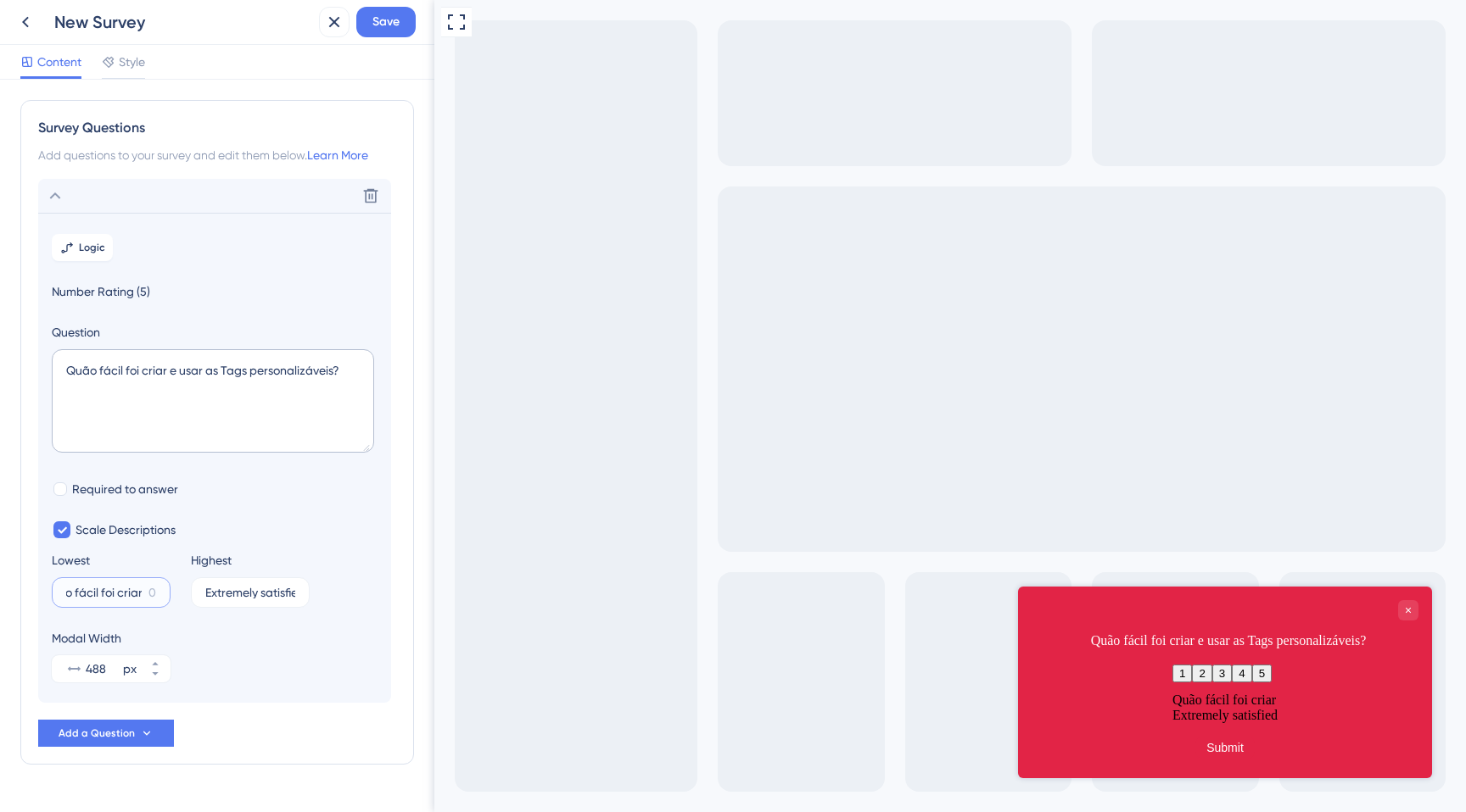
click at [92, 587] on input "Quão fácil foi criar" at bounding box center [104, 593] width 75 height 12
type input "Muito difícil"
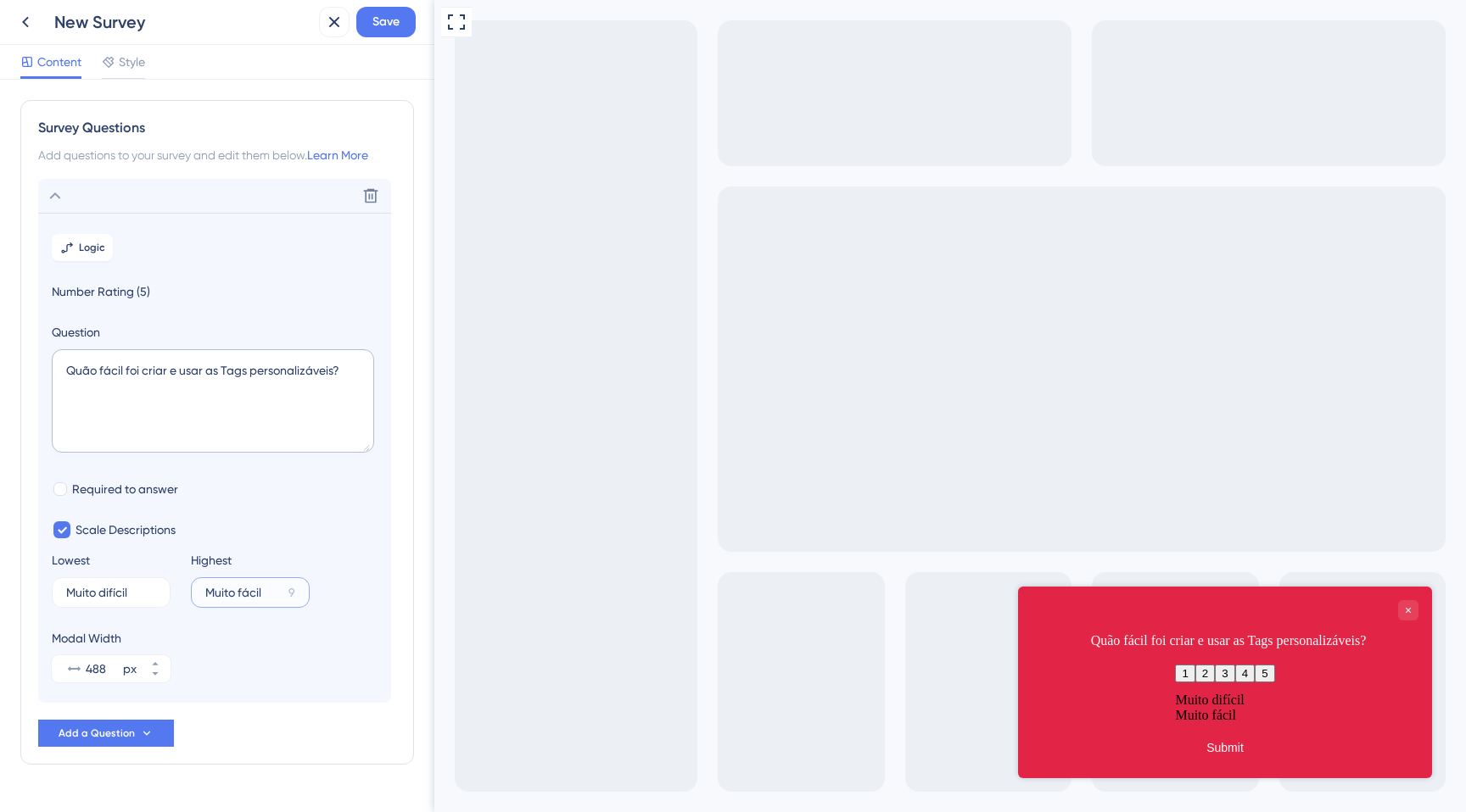
type input "Muito fácil"
click at [198, 281] on span "Number Rating (5)" at bounding box center [214, 291] width 326 height 20
click at [236, 369] on textarea "Quão fácil foi criar e usar as Tags personalizáveis?" at bounding box center [212, 401] width 323 height 103
click at [76, 394] on textarea "Quão fácil foi criar e usar as Etiquetas personalizáveis?" at bounding box center [212, 401] width 323 height 103
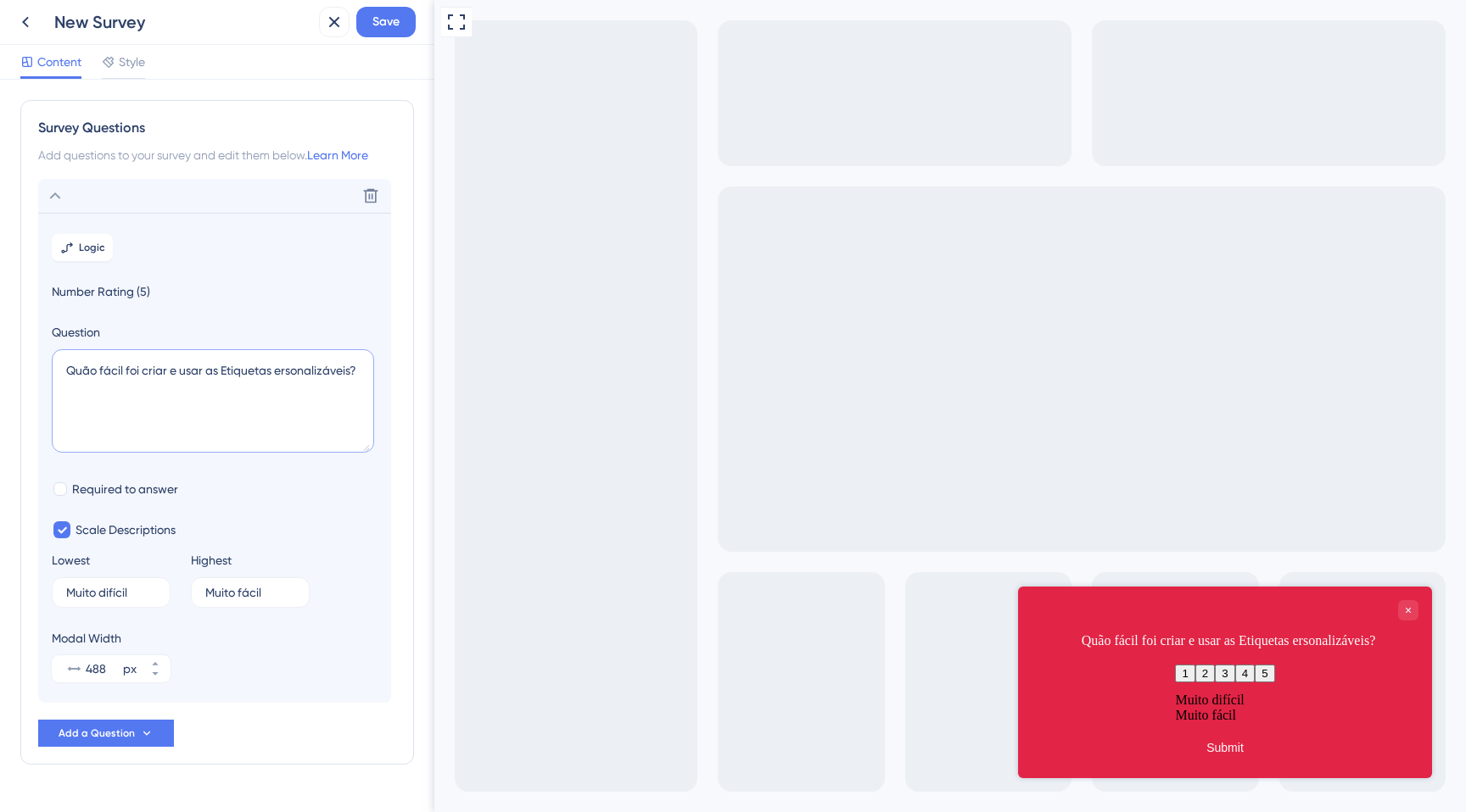
type textarea "Quão fácil foi criar e usar as Etiquetas Personalizáveis?"
click at [156, 398] on textarea "Quão fácil foi criar e usar as Etiquetas Personalizáveis?" at bounding box center [212, 401] width 323 height 103
click at [120, 60] on span "Style" at bounding box center [132, 61] width 26 height 20
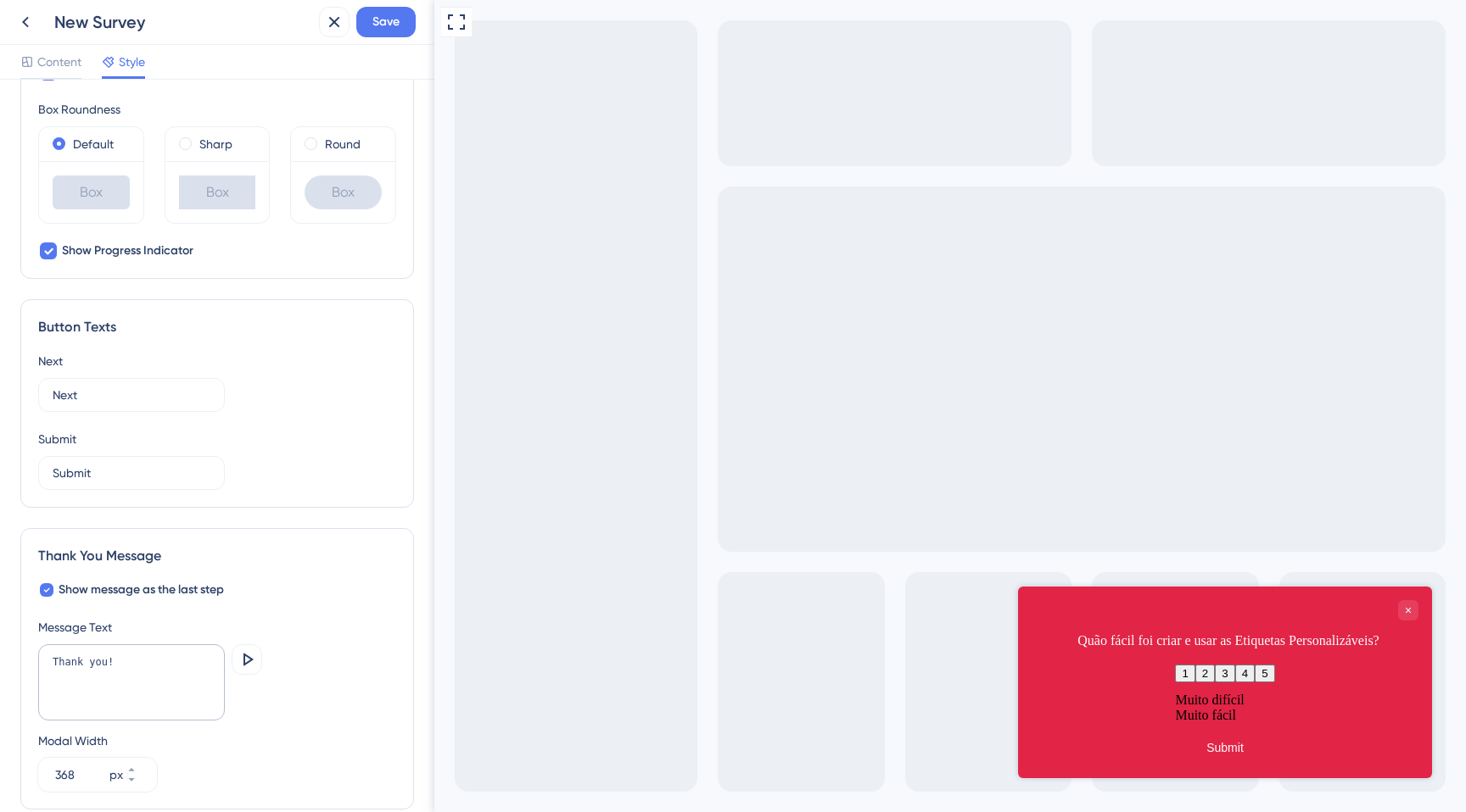
scroll to position [826, 0]
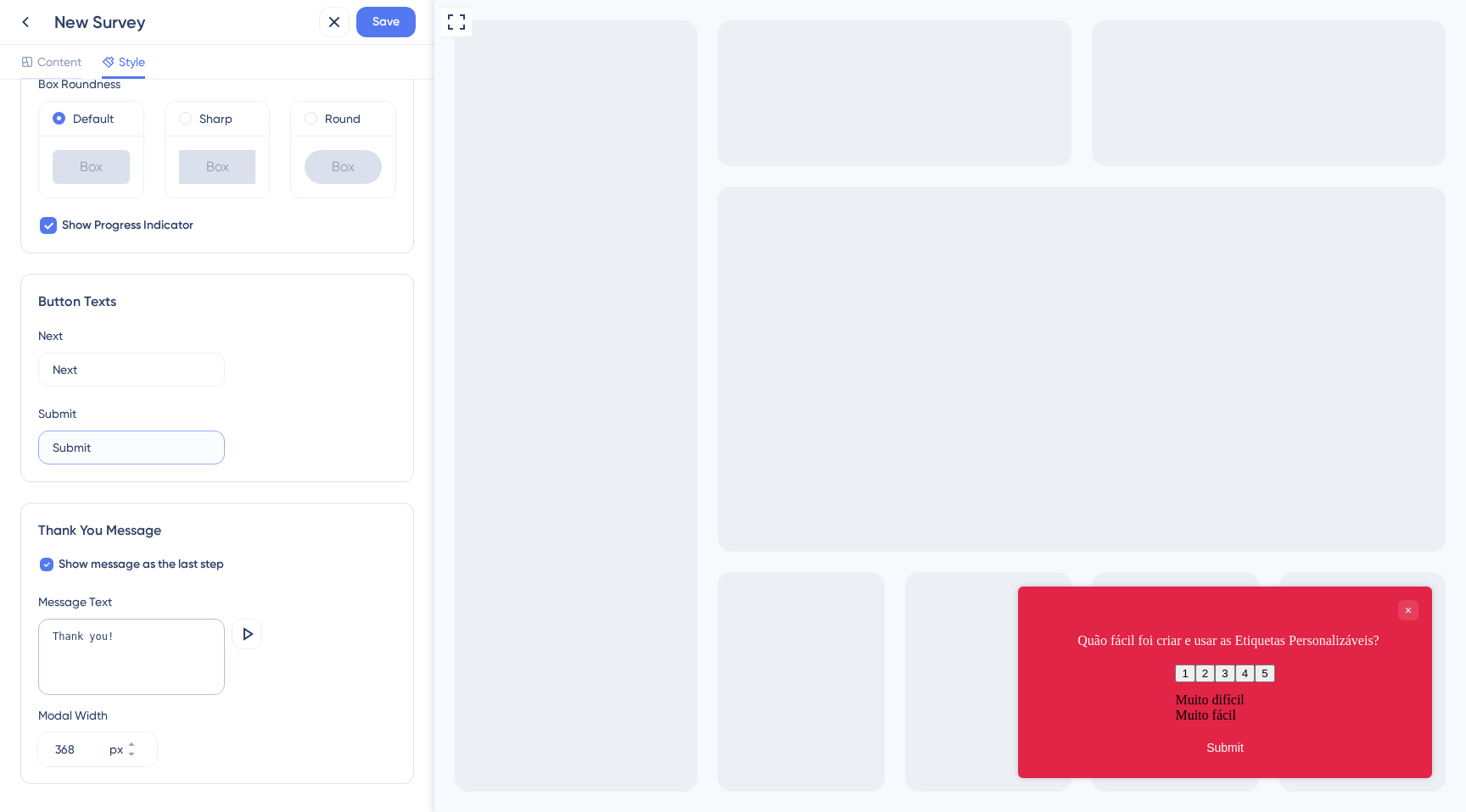
click at [80, 444] on input "Submit" at bounding box center [131, 448] width 157 height 18
type input "Enviar"
click at [58, 370] on input "Next" at bounding box center [131, 369] width 157 height 18
click at [57, 369] on input "NPr´ext" at bounding box center [131, 369] width 157 height 18
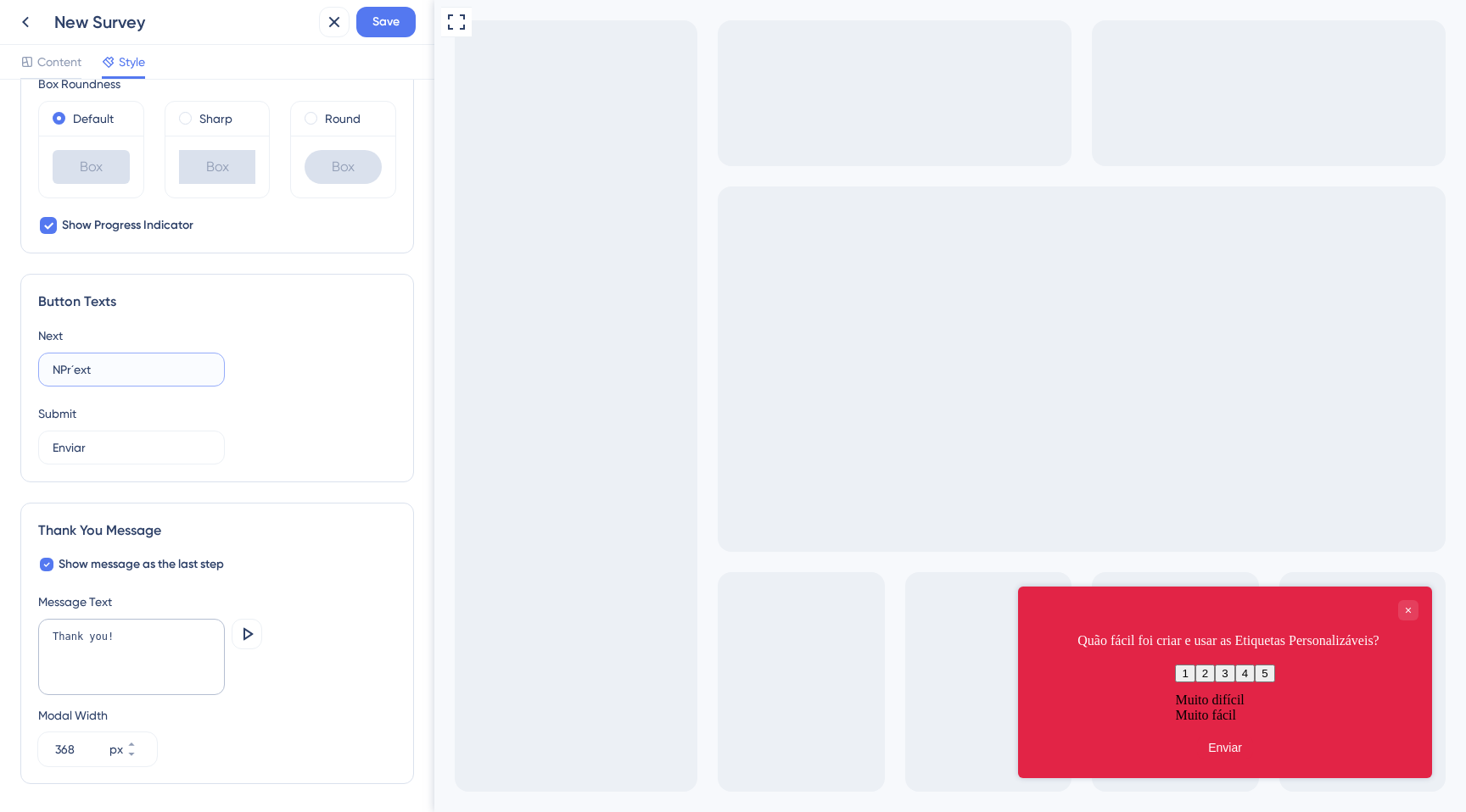
click at [57, 369] on input "NPr´ext" at bounding box center [131, 369] width 157 height 18
type input "Próximo"
click at [94, 658] on textarea "Thank you!" at bounding box center [131, 656] width 186 height 76
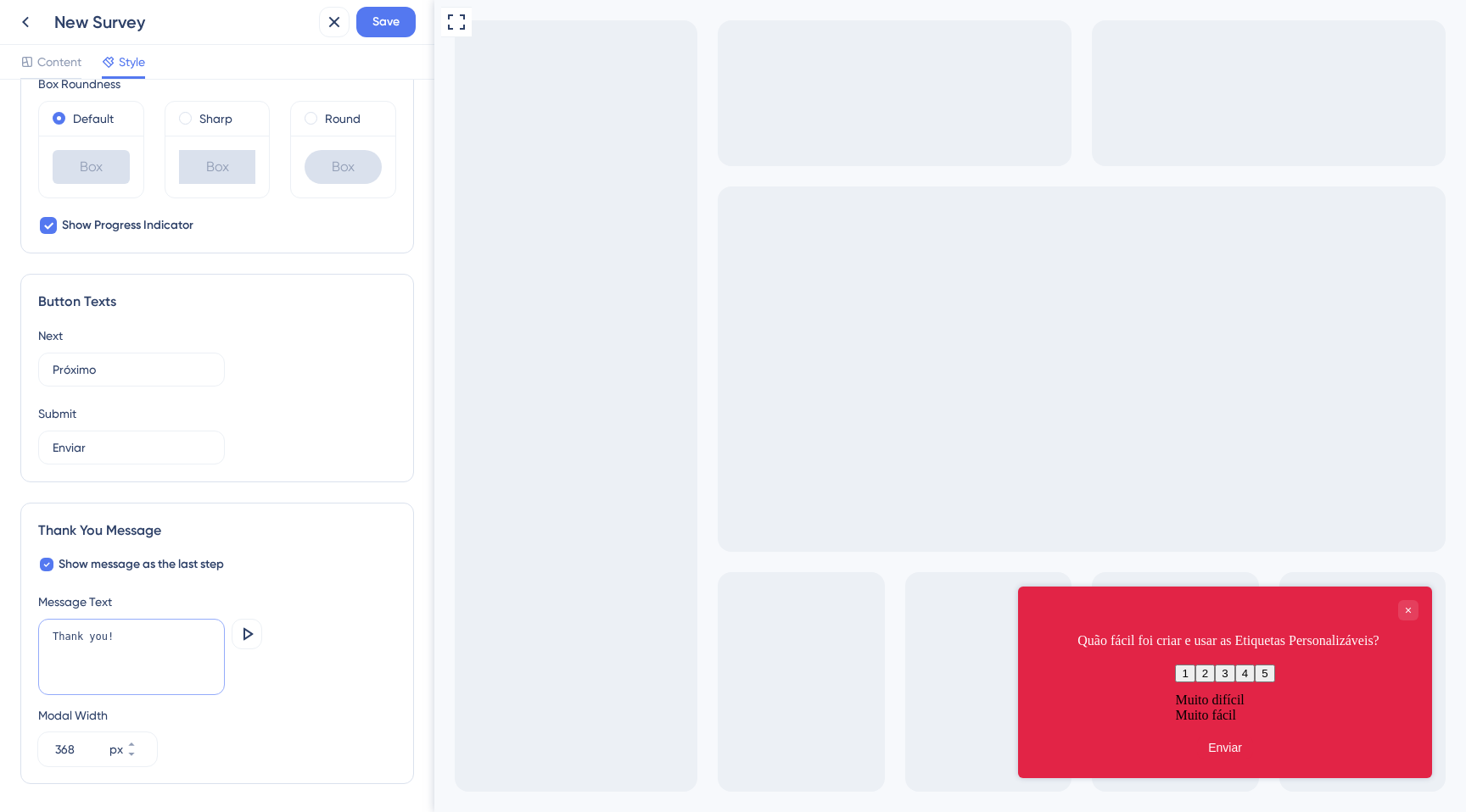
click at [94, 658] on textarea "Thank you!" at bounding box center [131, 656] width 186 height 76
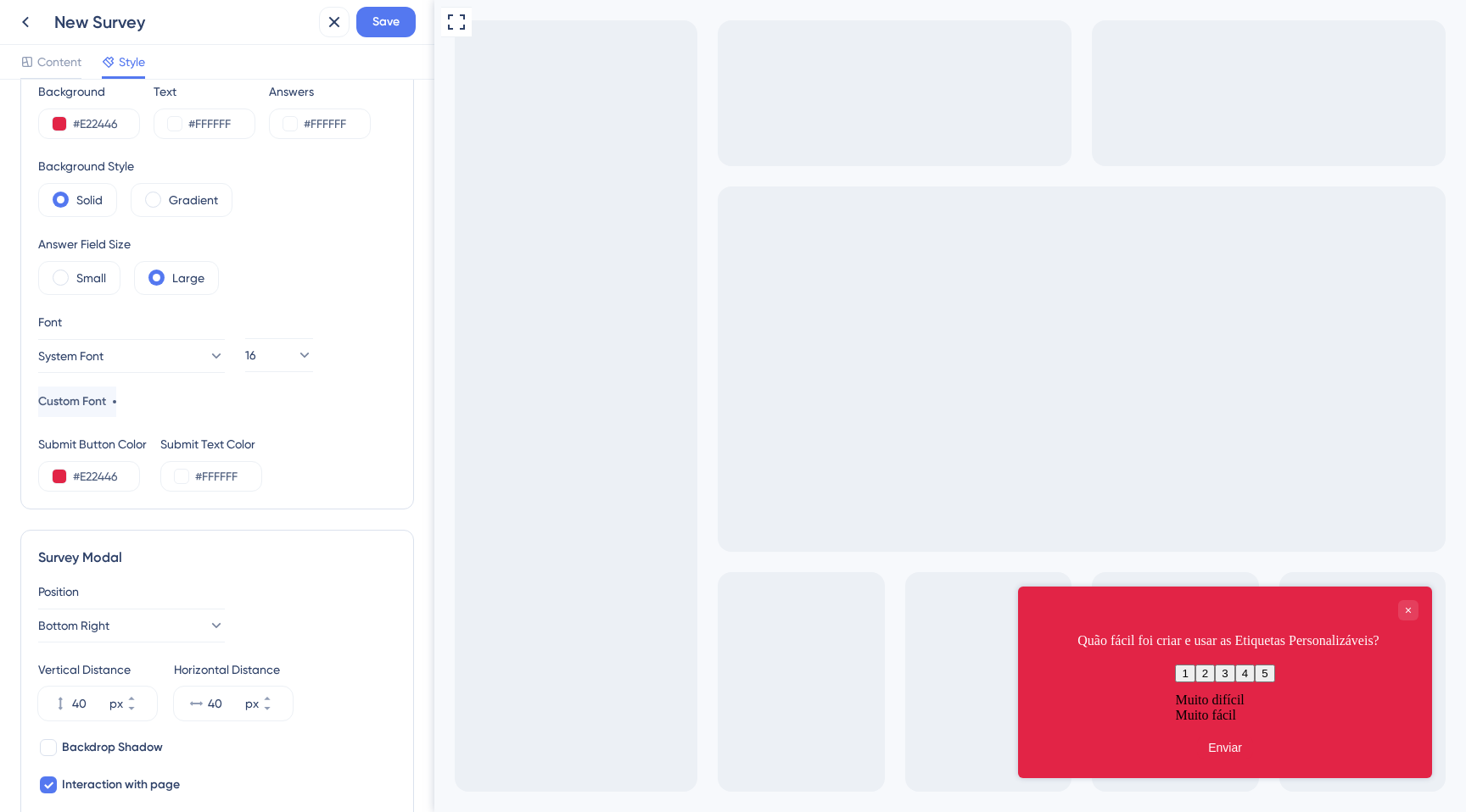
scroll to position [0, 0]
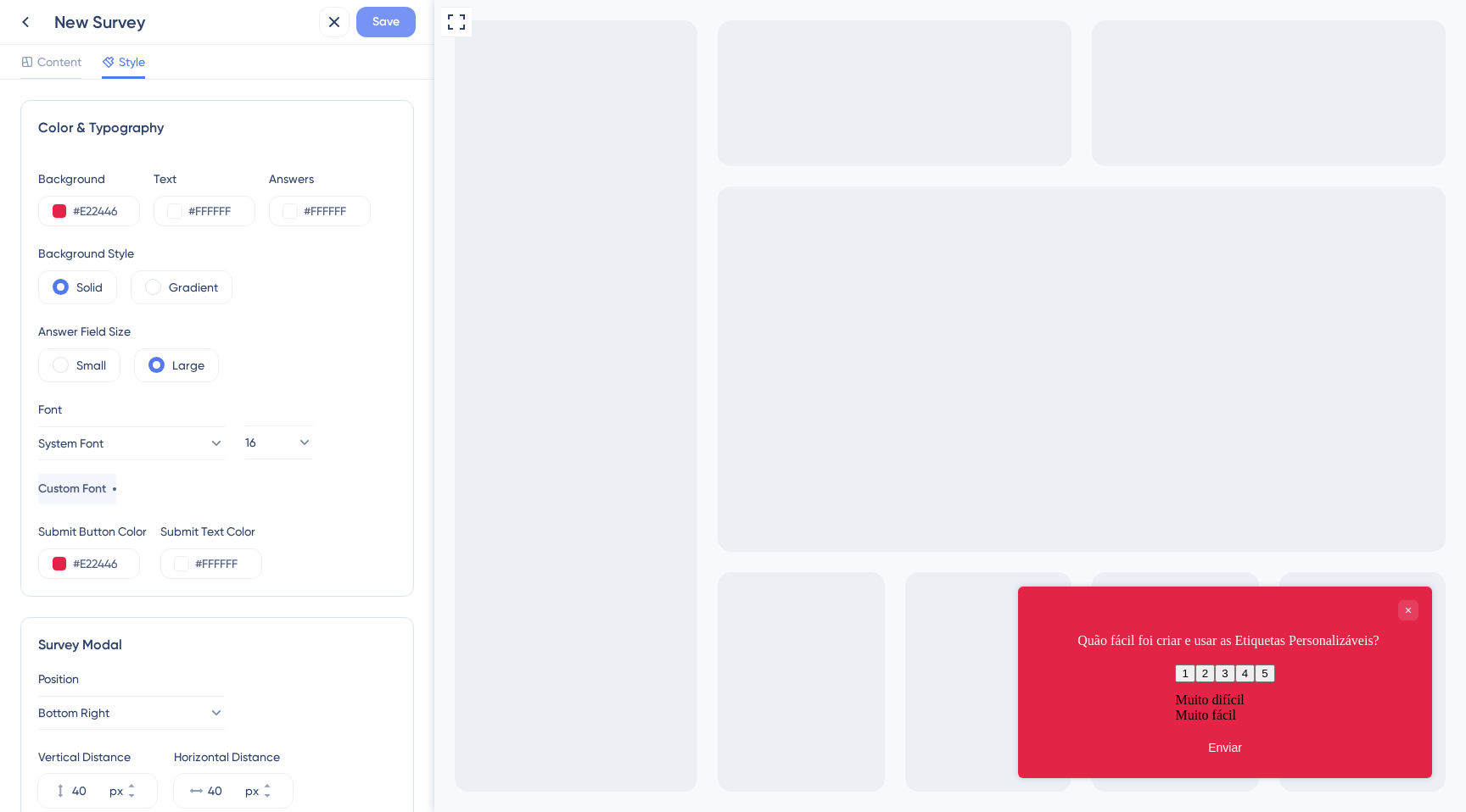
type textarea "Obrigado pela resposta."
click at [398, 33] on button "Save" at bounding box center [386, 22] width 59 height 31
click at [102, 16] on div "New Survey 1" at bounding box center [183, 22] width 258 height 24
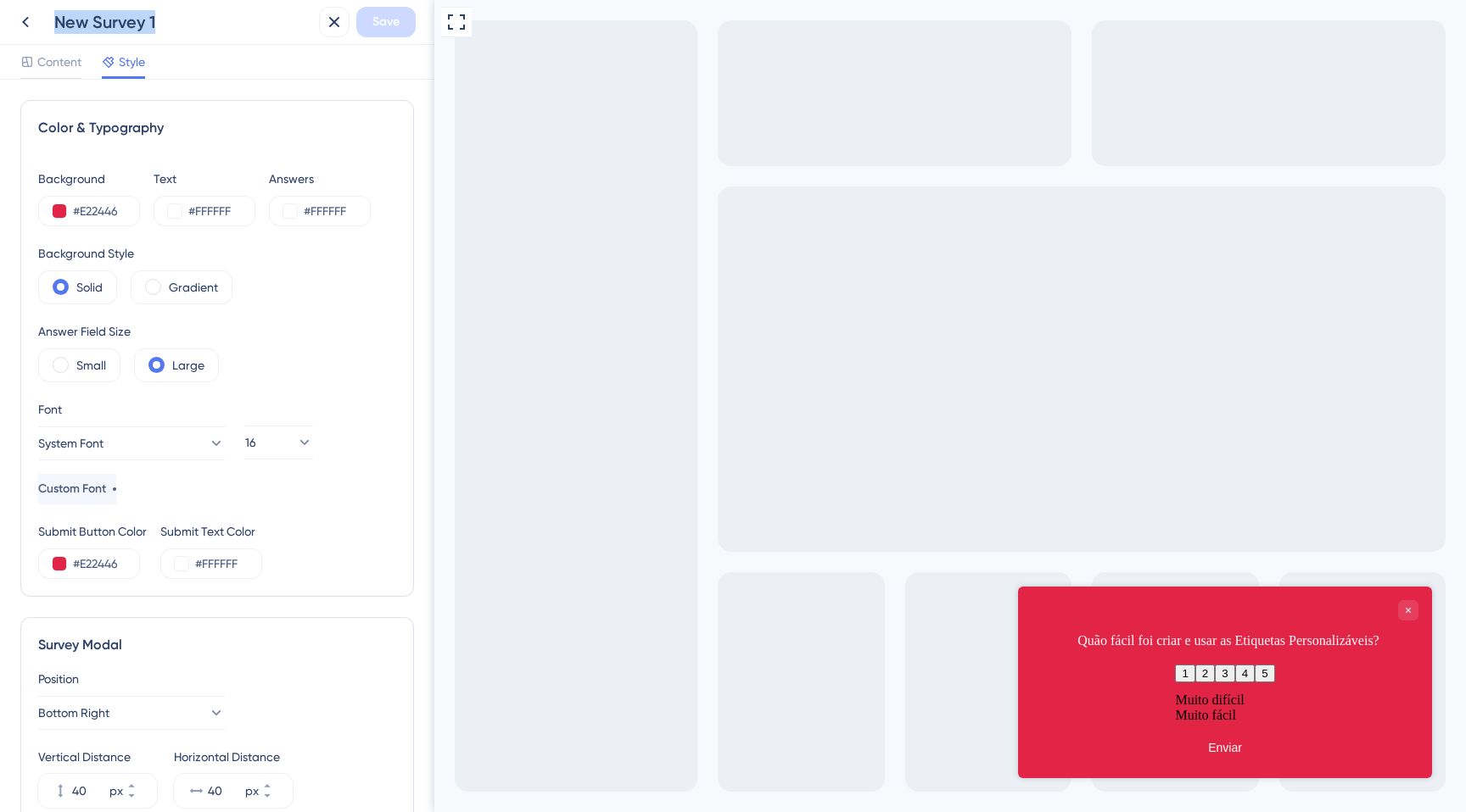
click at [43, 23] on div "New Survey 1" at bounding box center [161, 22] width 302 height 31
click at [36, 21] on button at bounding box center [25, 22] width 31 height 31
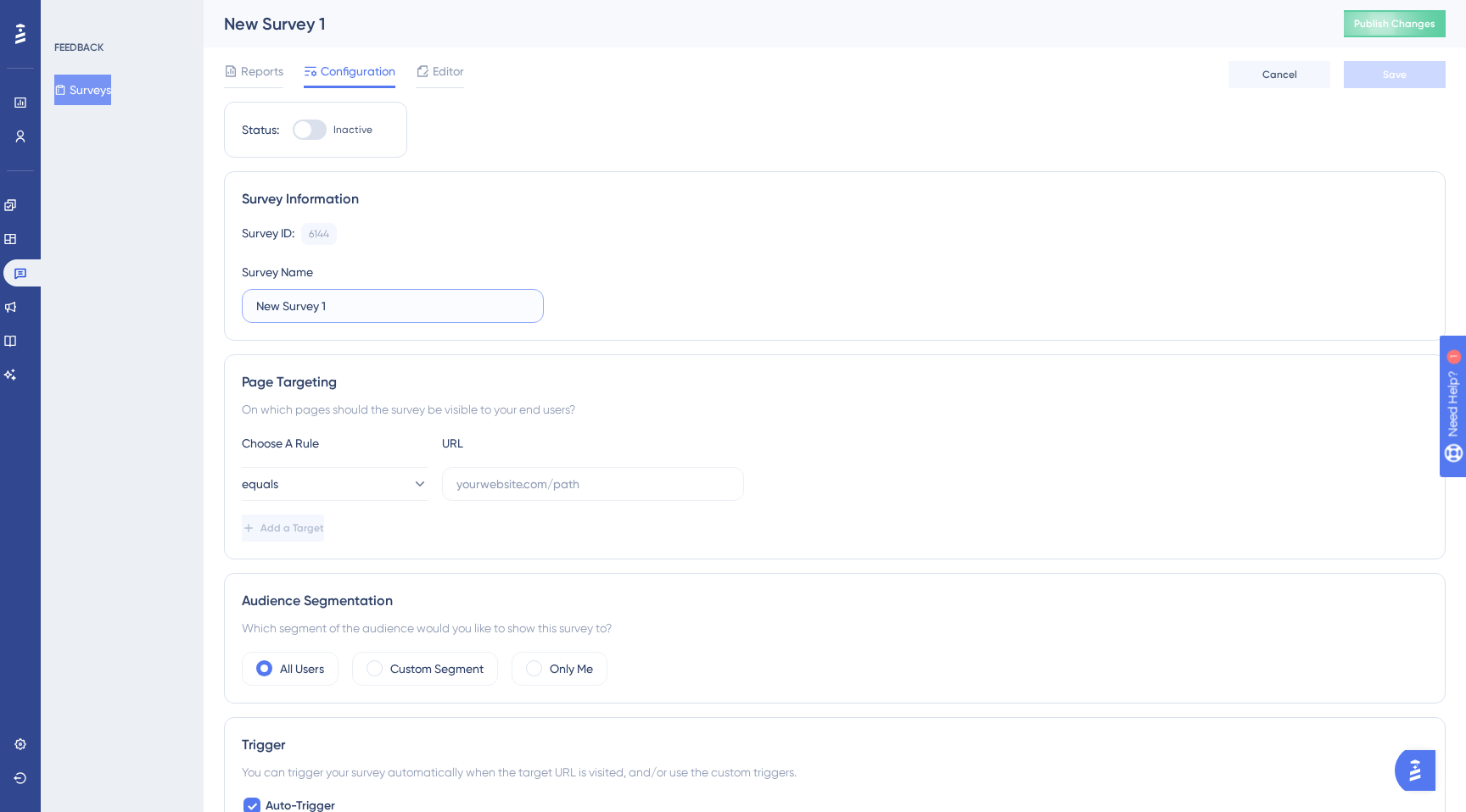
click at [311, 311] on input "New Survey 1" at bounding box center [393, 306] width 273 height 18
type input "Tags Personalizáveis"
click at [1396, 78] on span "Save" at bounding box center [1393, 75] width 24 height 14
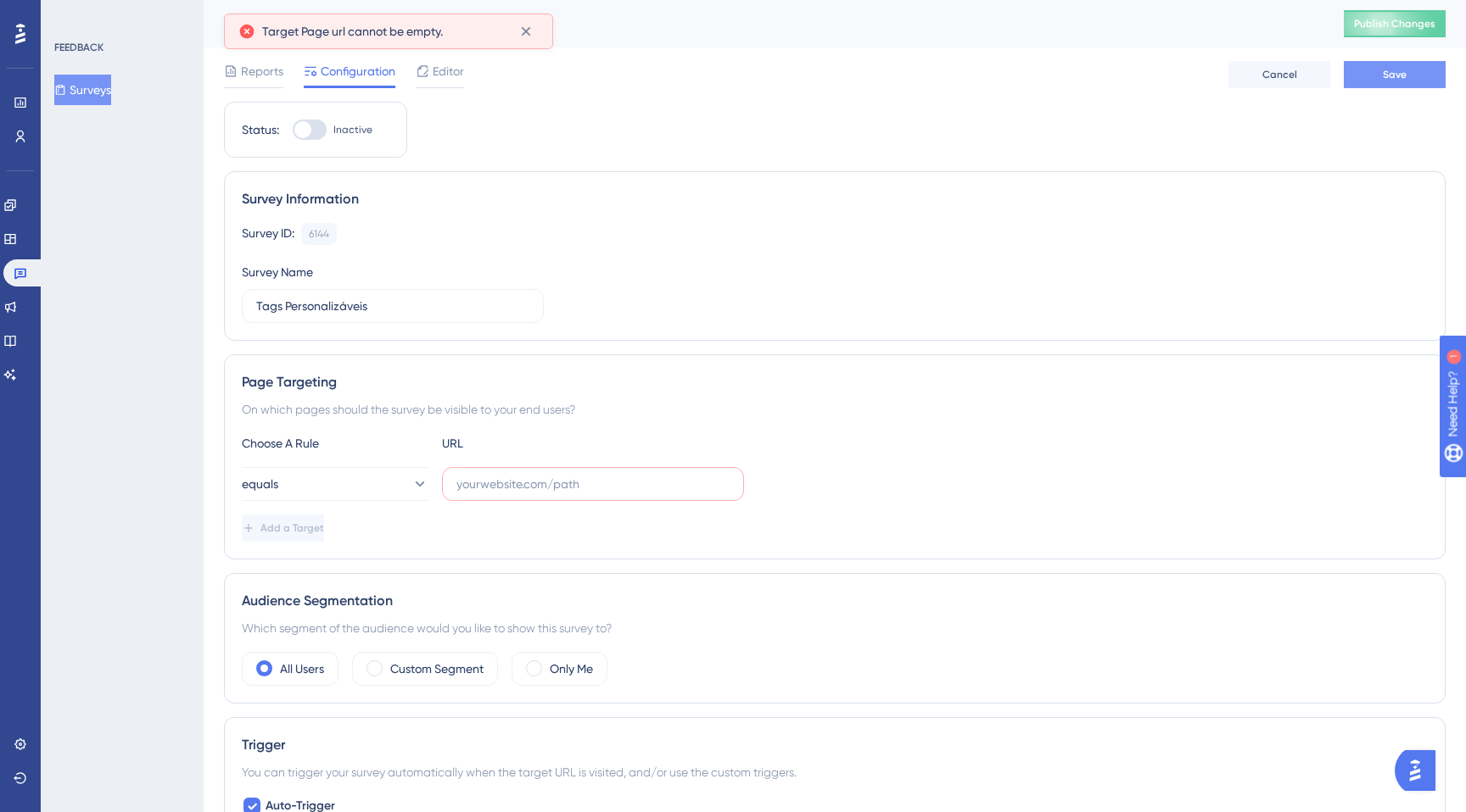
click at [1393, 69] on span "Save" at bounding box center [1393, 75] width 24 height 14
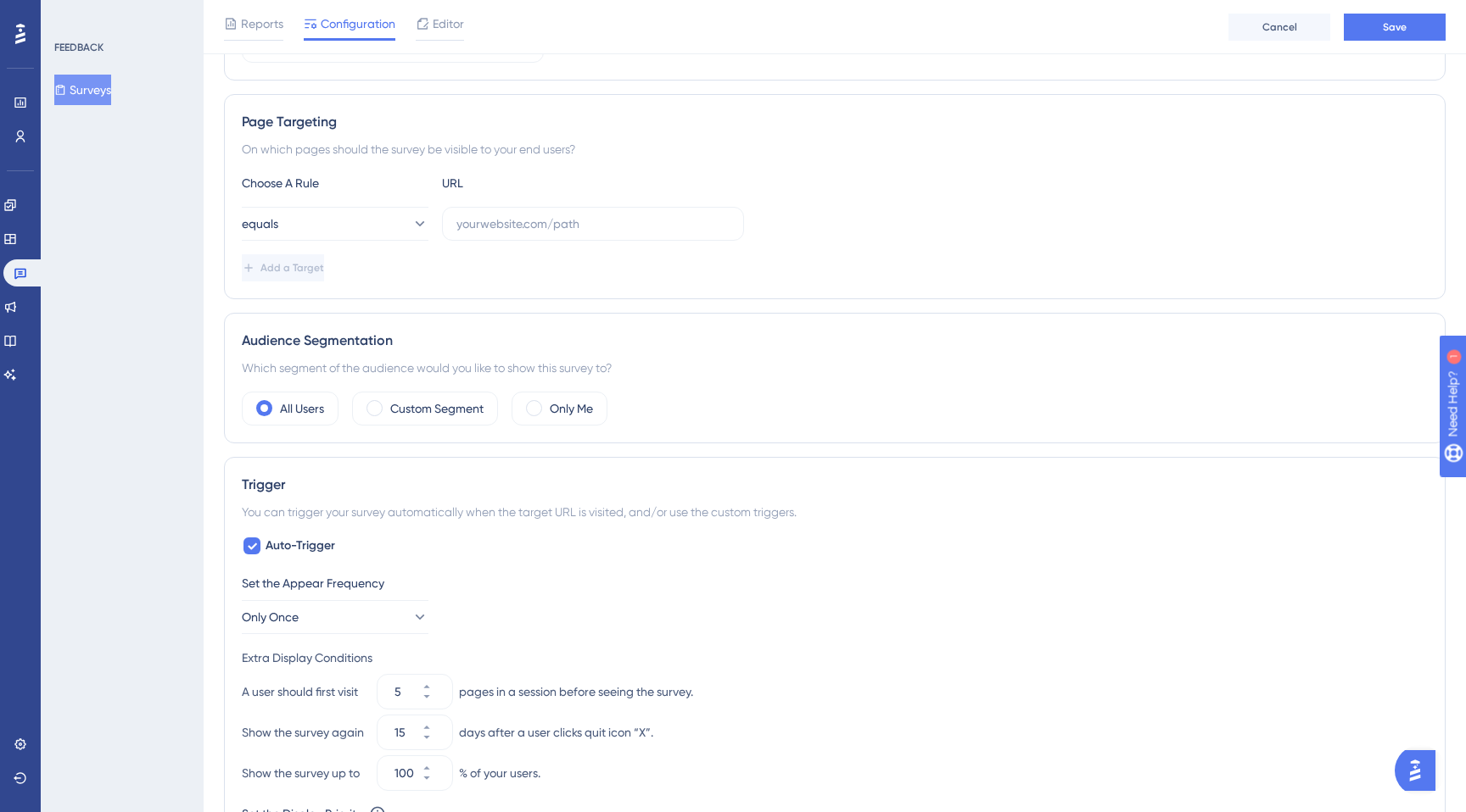
scroll to position [272, 0]
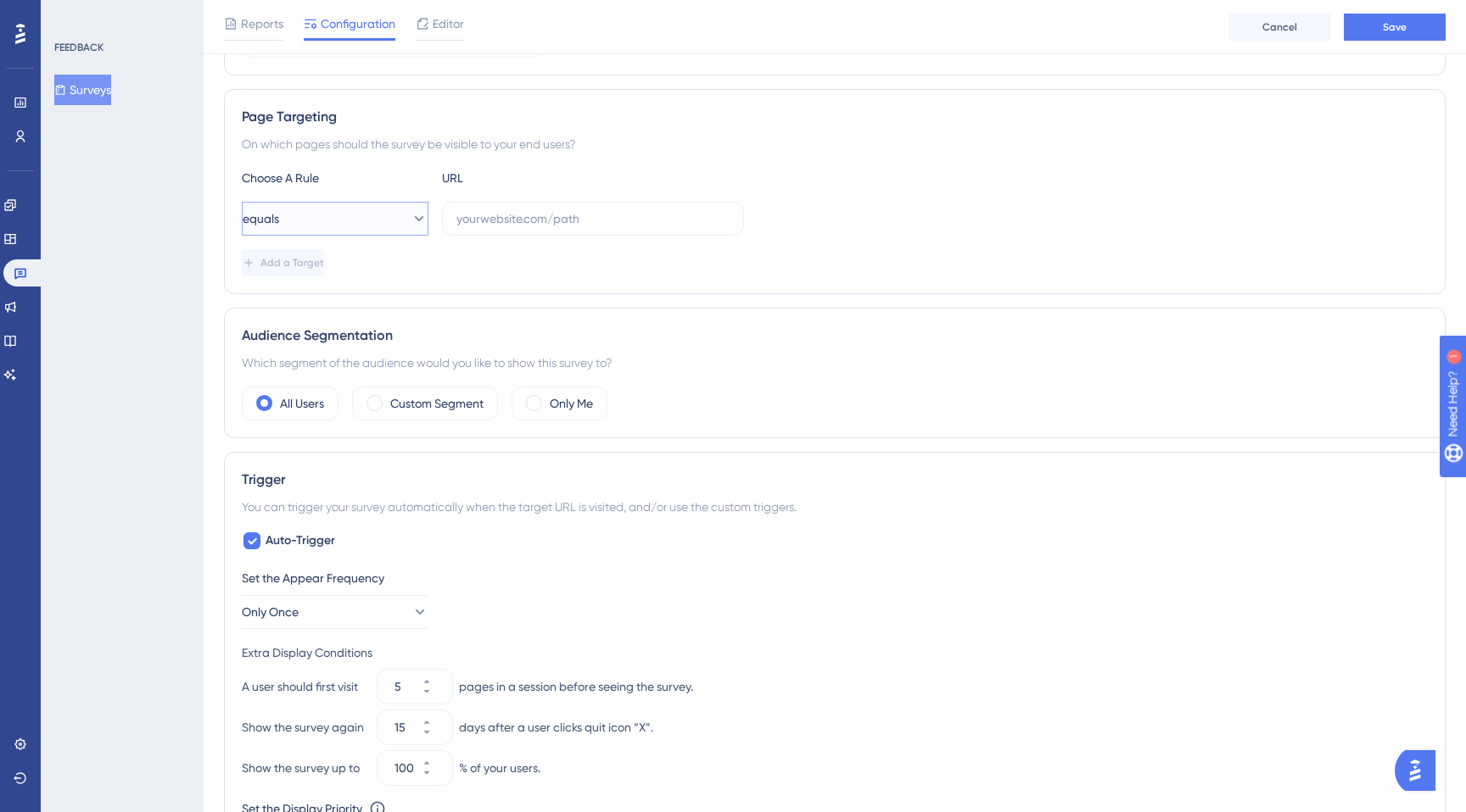
click at [392, 223] on button "equals" at bounding box center [335, 219] width 186 height 34
click at [306, 399] on span "starts with" at bounding box center [281, 406] width 56 height 20
click at [527, 225] on input "text" at bounding box center [593, 219] width 273 height 18
paste input "[URL][DOMAIN_NAME]"
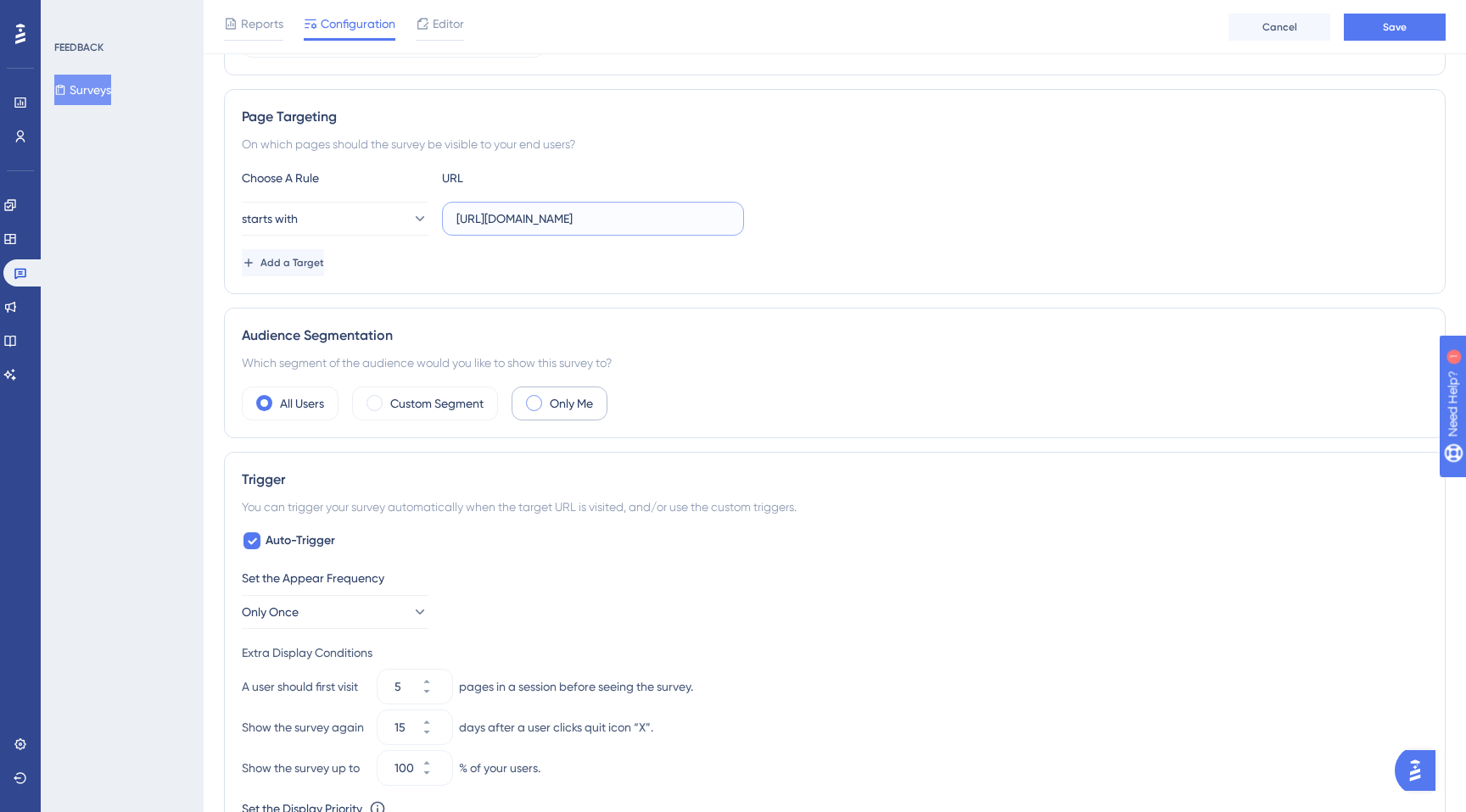
type input "[URL][DOMAIN_NAME]"
click at [549, 399] on div "Only Me" at bounding box center [559, 403] width 96 height 34
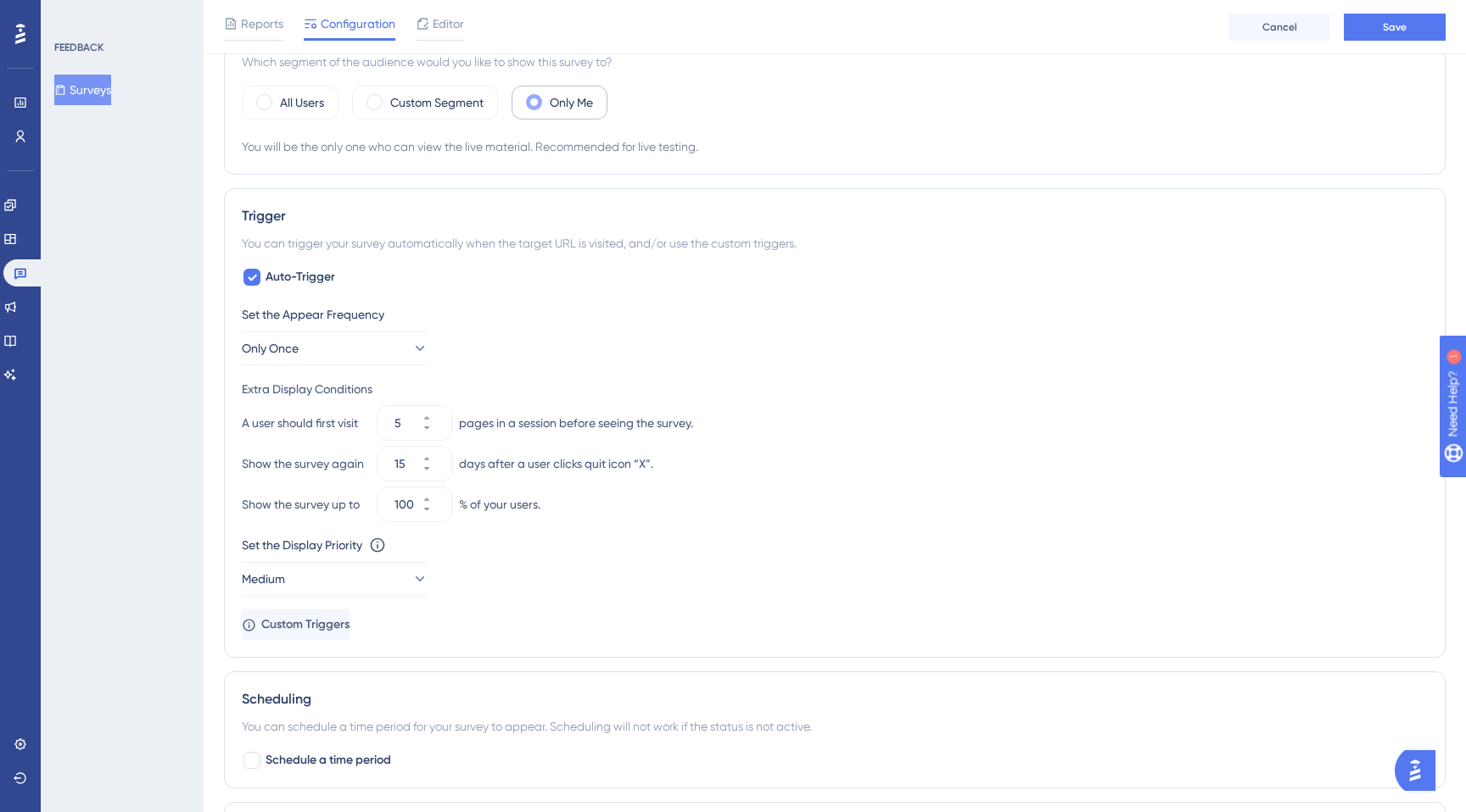
scroll to position [627, 0]
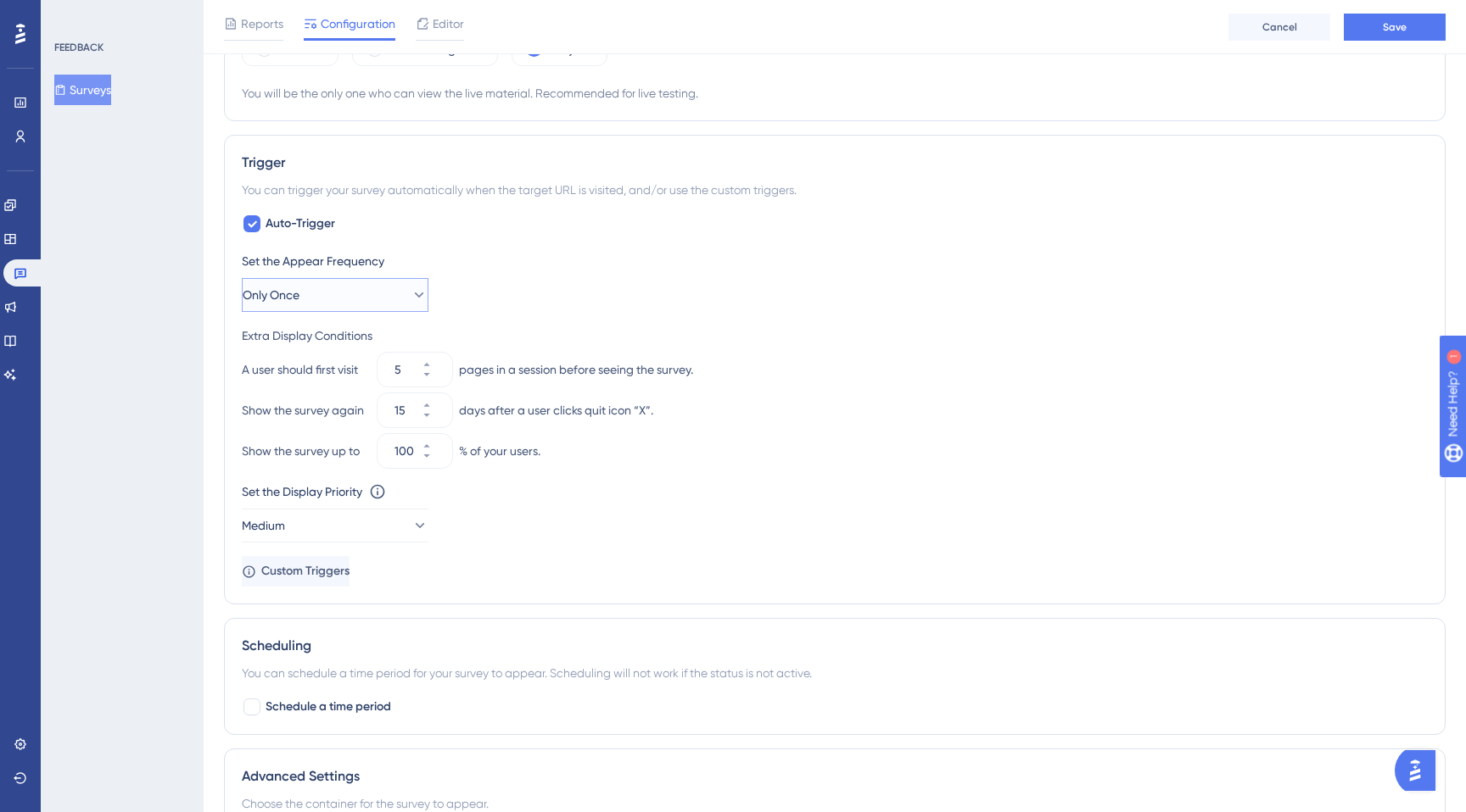
click at [395, 295] on button "Only Once" at bounding box center [335, 295] width 186 height 34
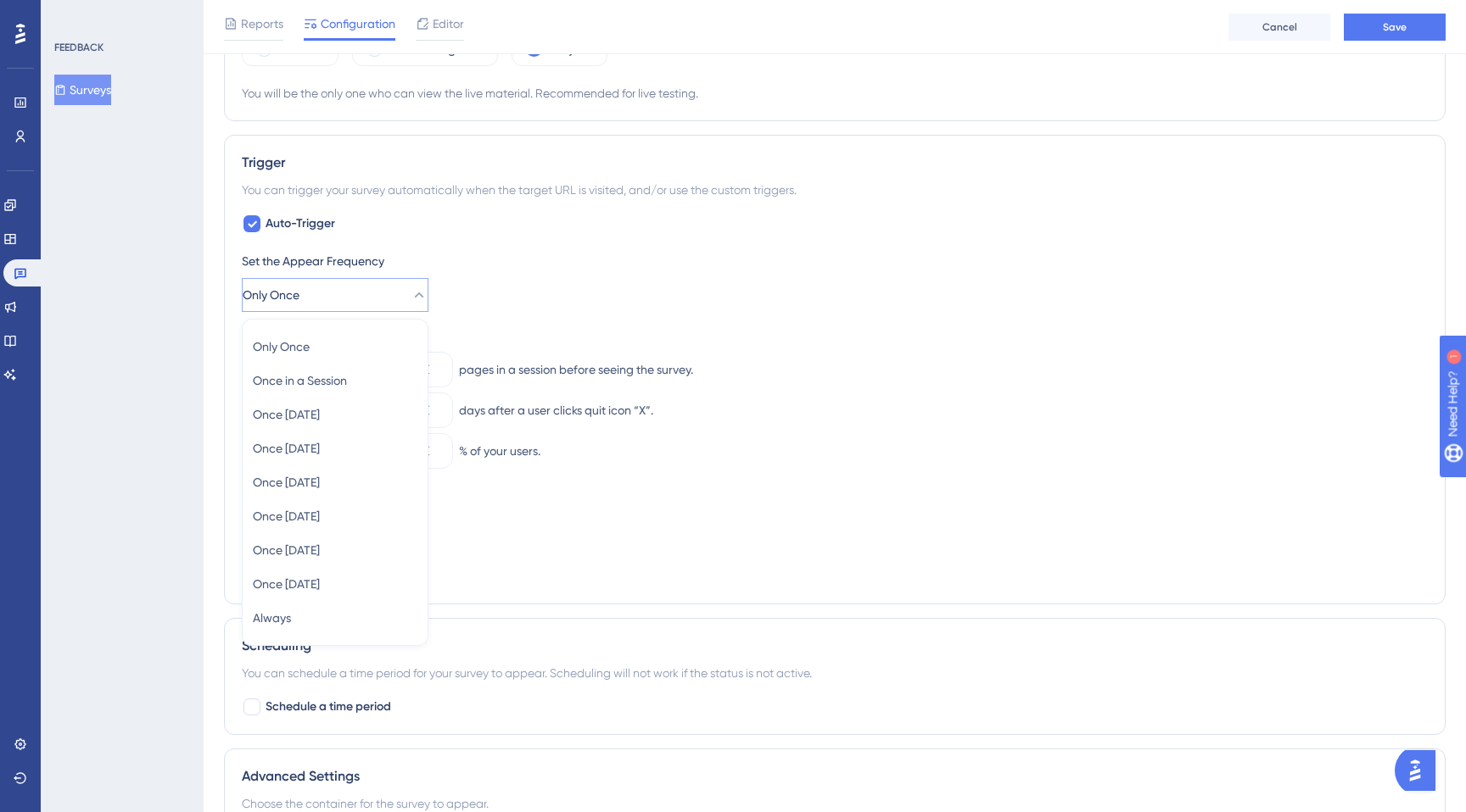
scroll to position [692, 0]
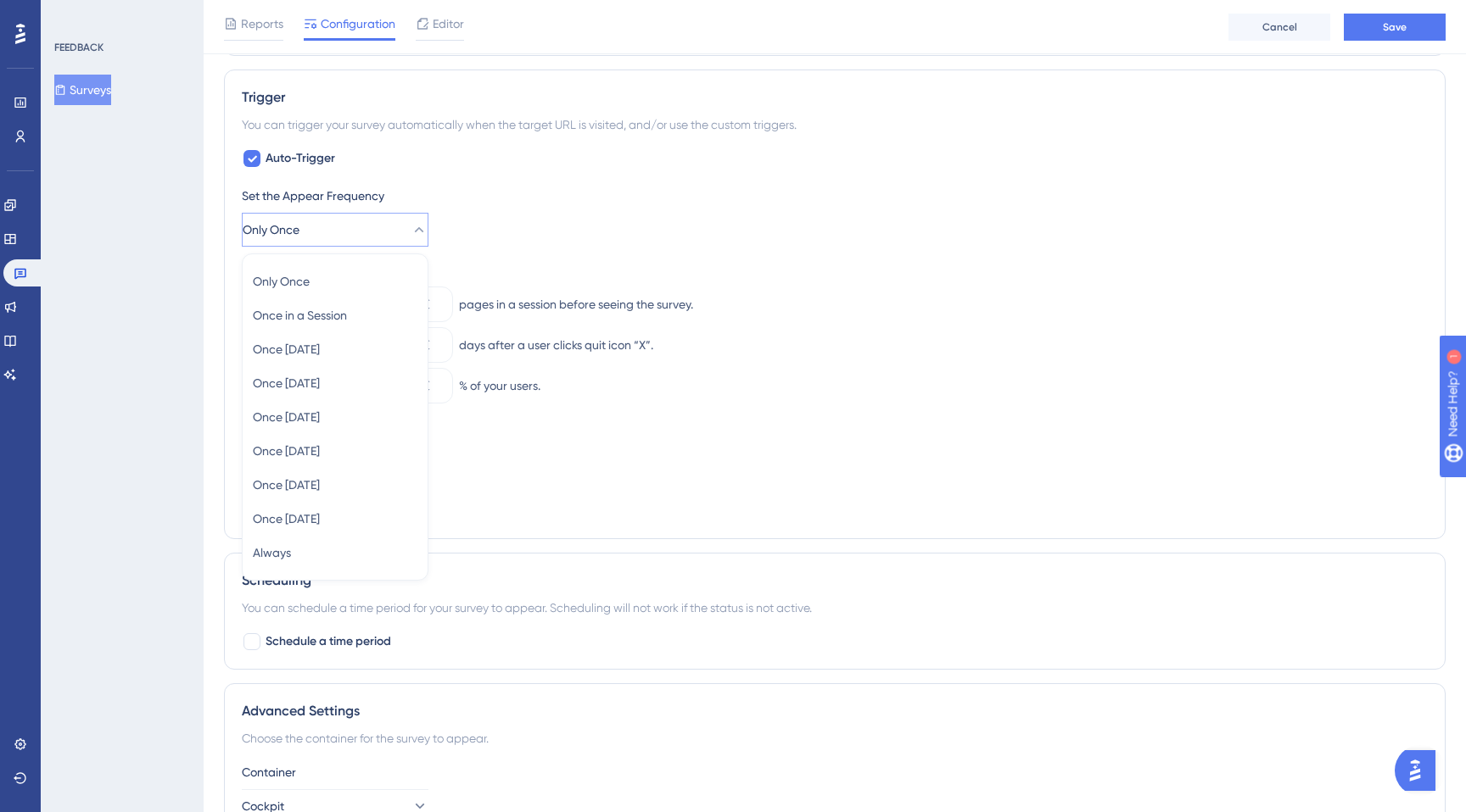
click at [564, 241] on div "Set the Appear Frequency Only Once Only Once Only Once Once in a Session Once i…" at bounding box center [835, 216] width 1185 height 61
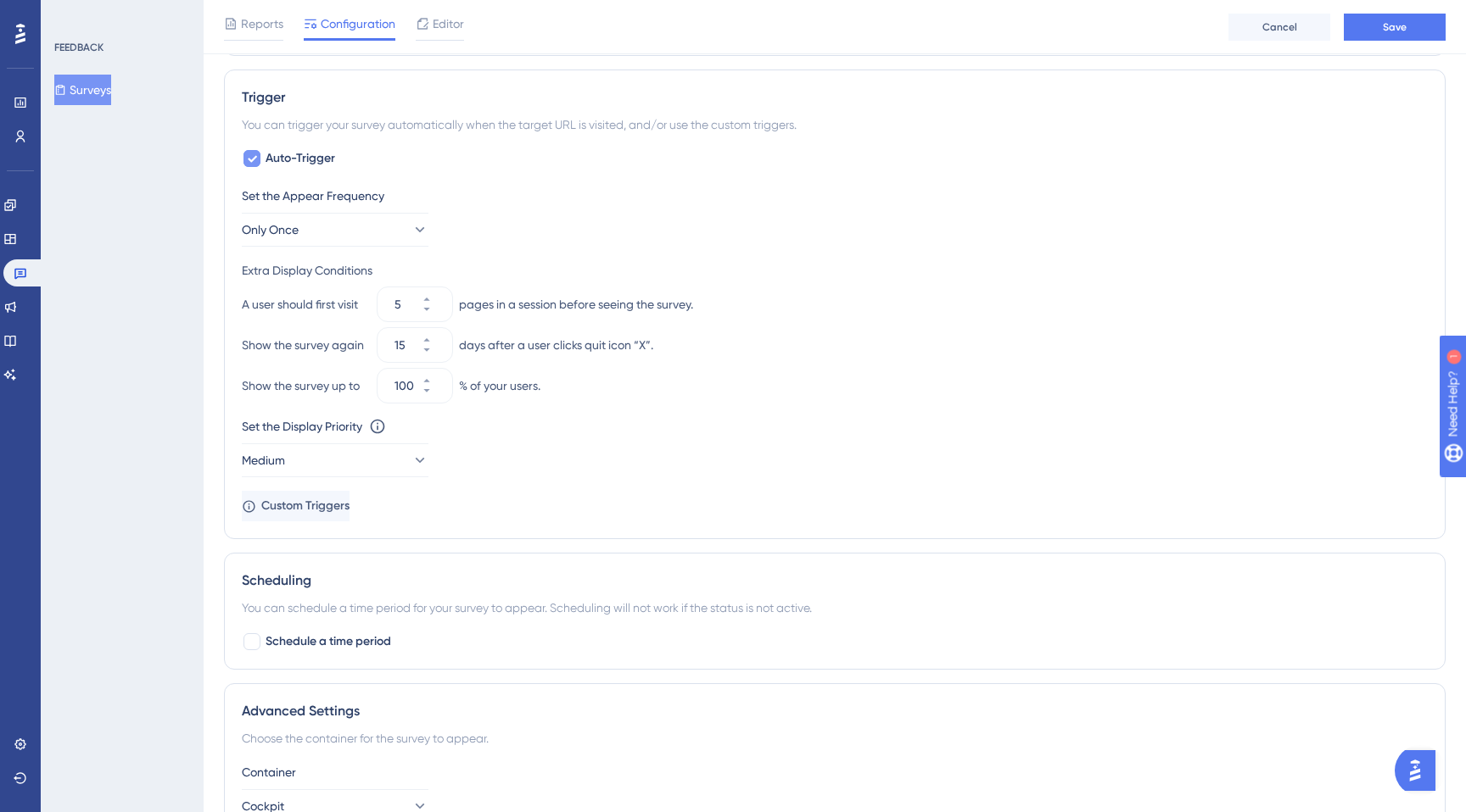
click at [301, 162] on span "Auto-Trigger" at bounding box center [301, 158] width 70 height 20
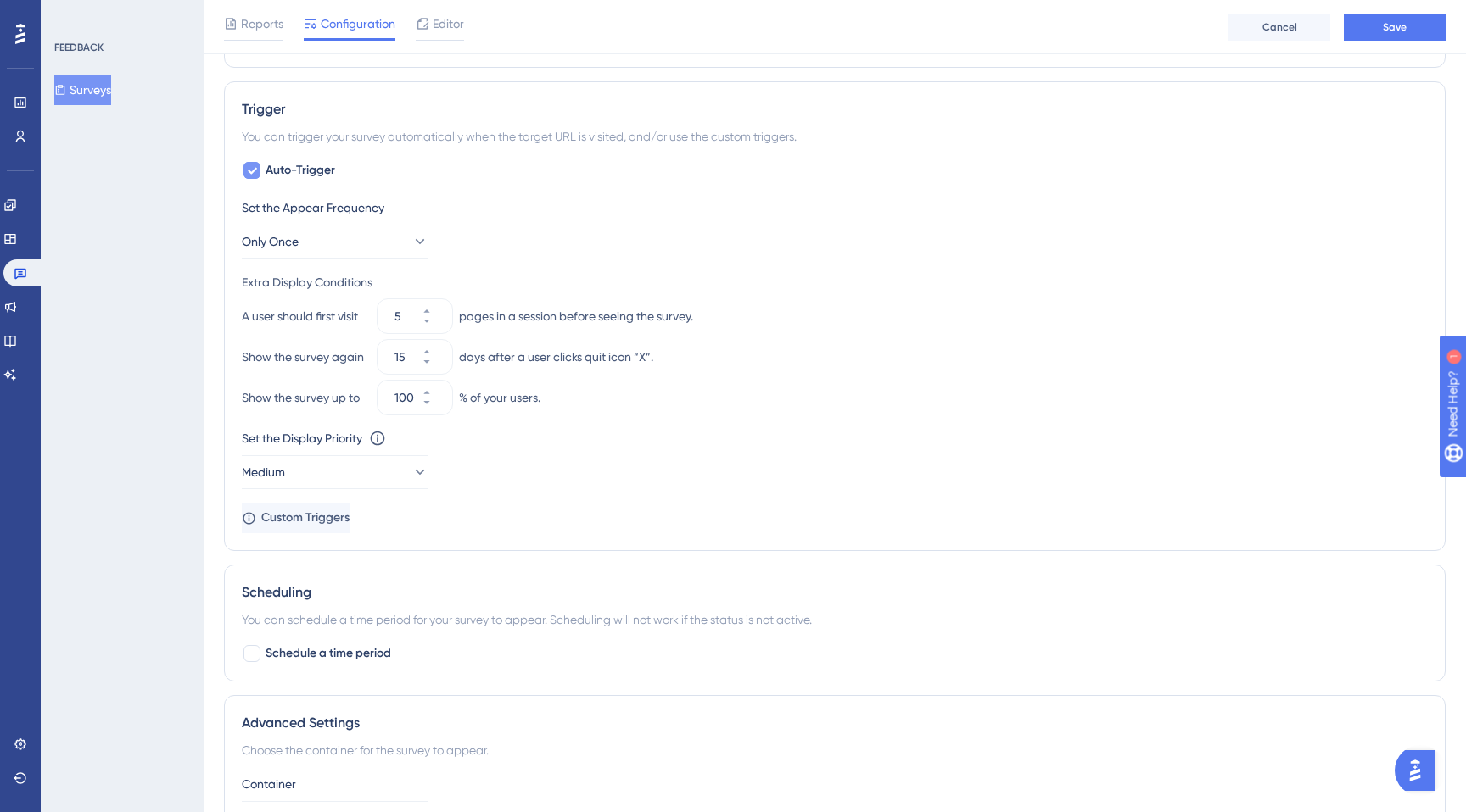
checkbox input "false"
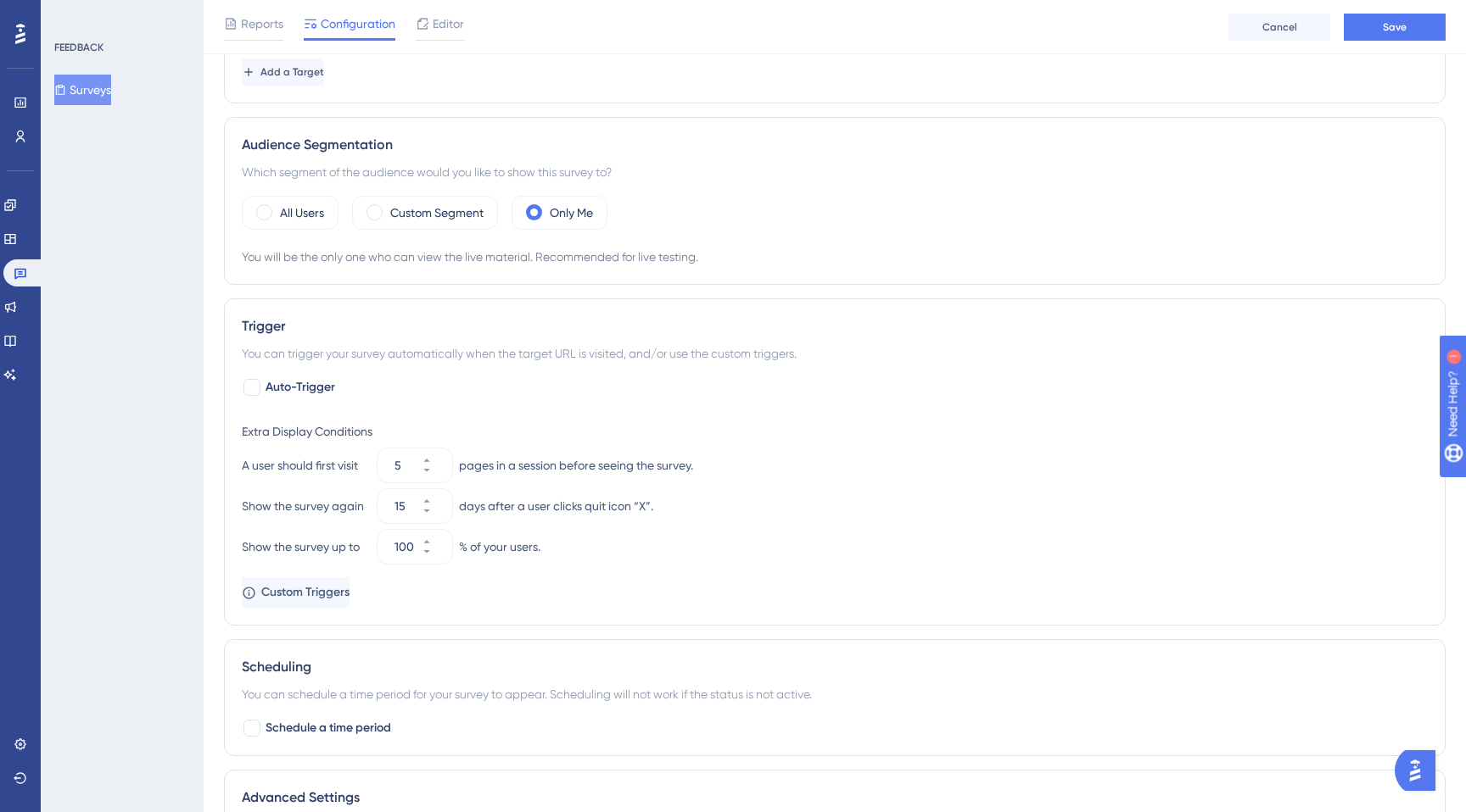
scroll to position [0, 0]
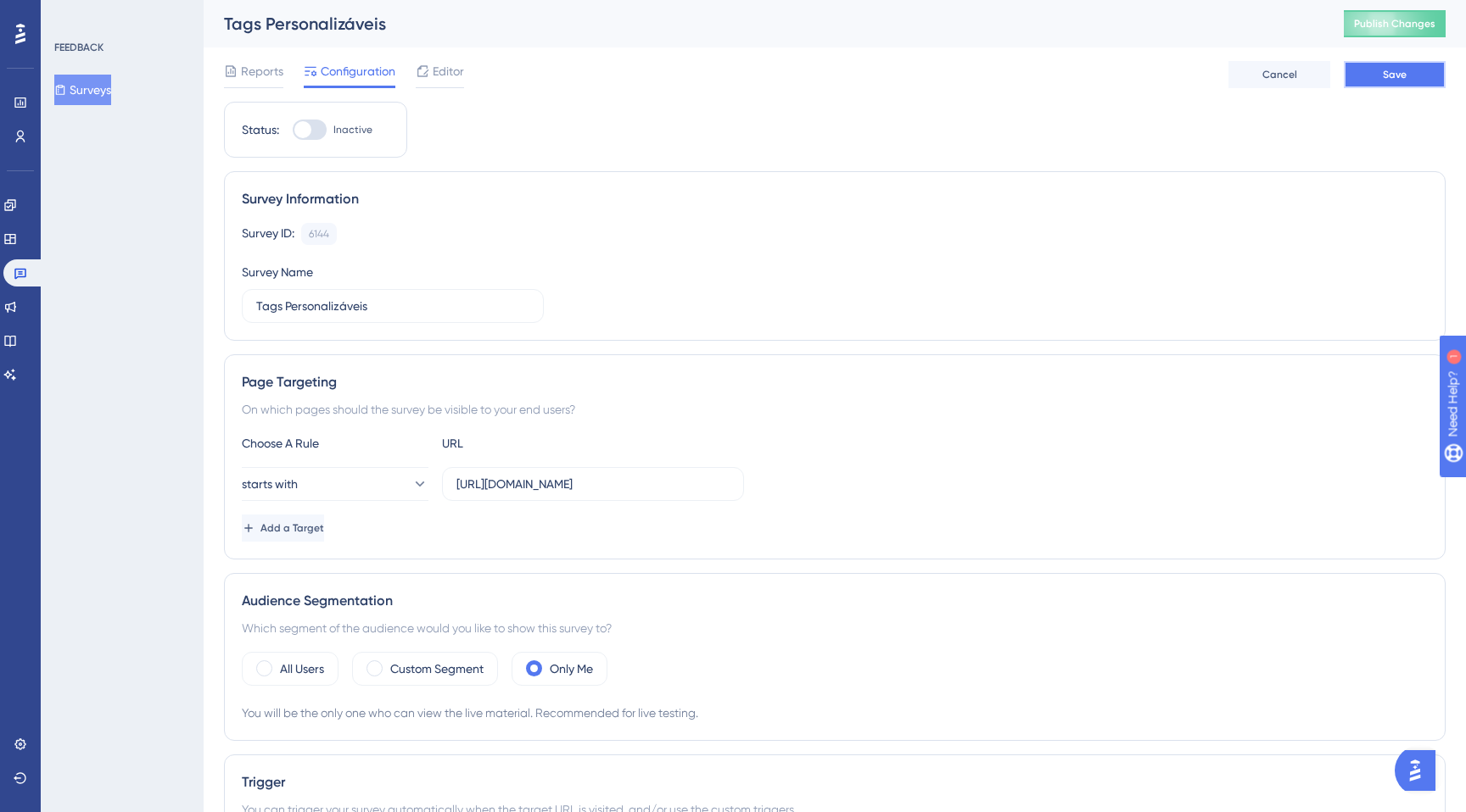
click at [1372, 79] on button "Save" at bounding box center [1394, 74] width 101 height 27
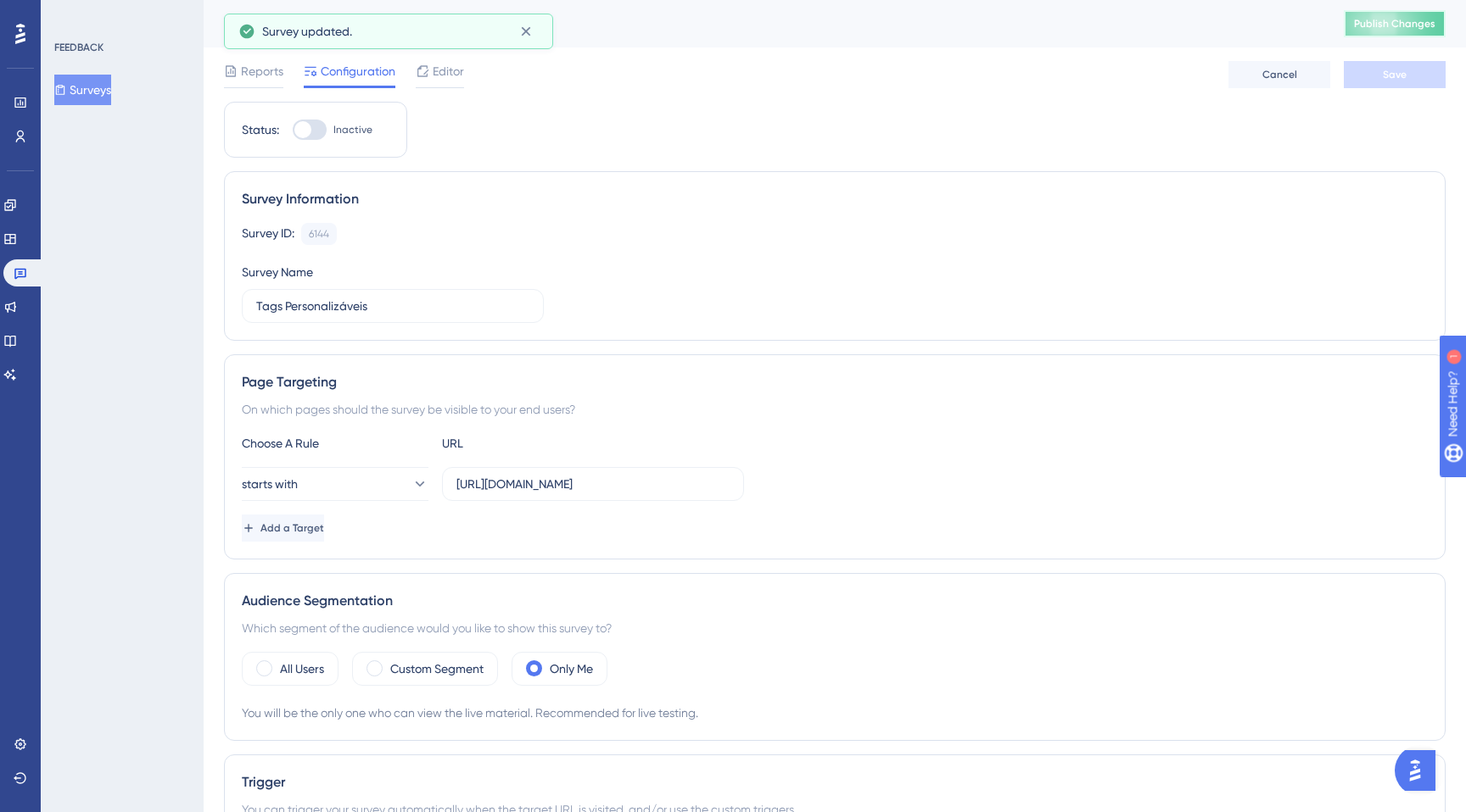
click at [1404, 24] on span "Publish Changes" at bounding box center [1393, 24] width 81 height 14
